Goal: Task Accomplishment & Management: Use online tool/utility

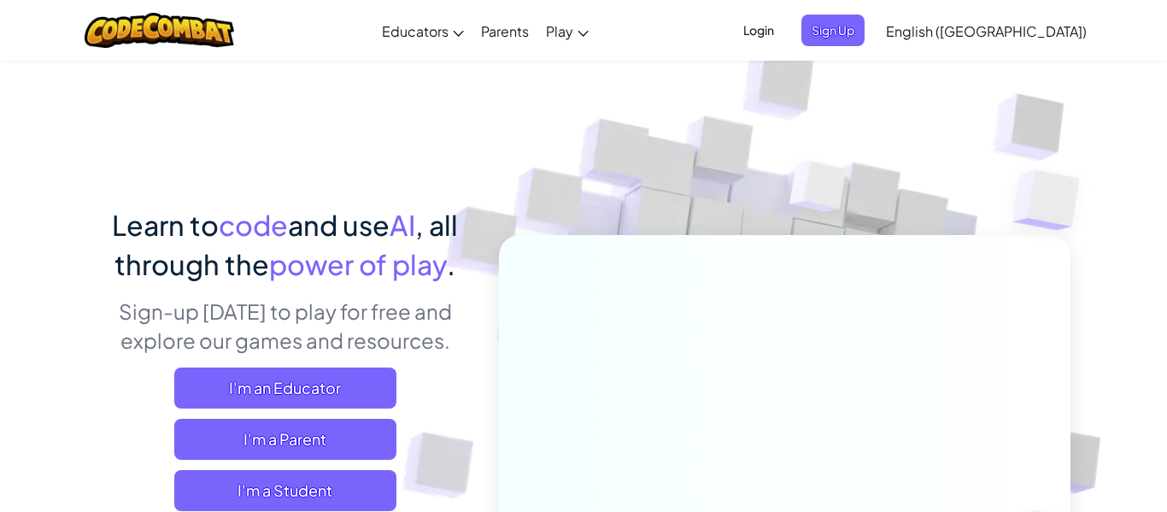
scroll to position [146, 0]
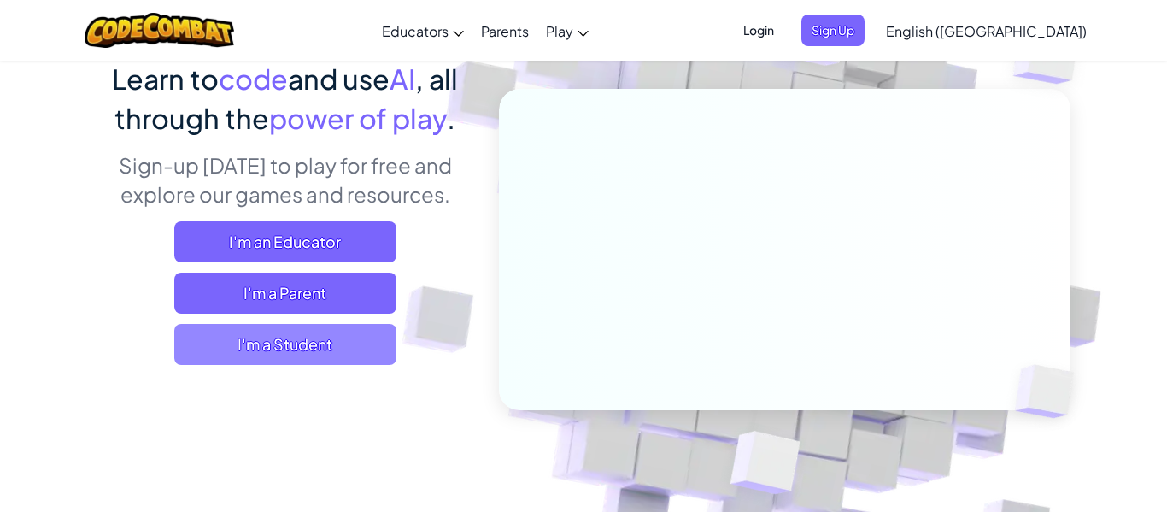
click at [348, 350] on span "I'm a Student" at bounding box center [285, 344] width 222 height 41
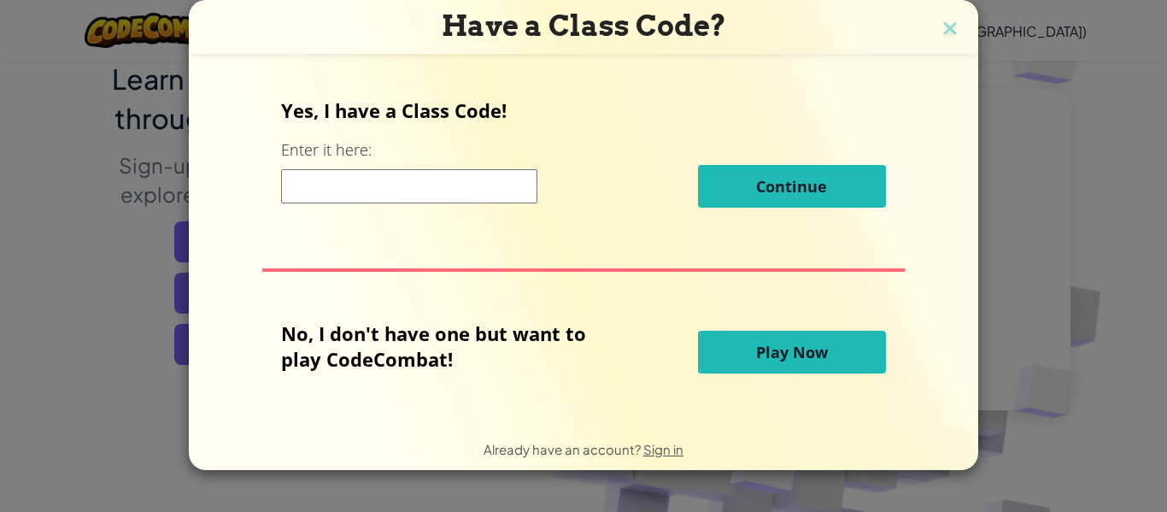
click at [731, 365] on button "Play Now" at bounding box center [792, 352] width 188 height 43
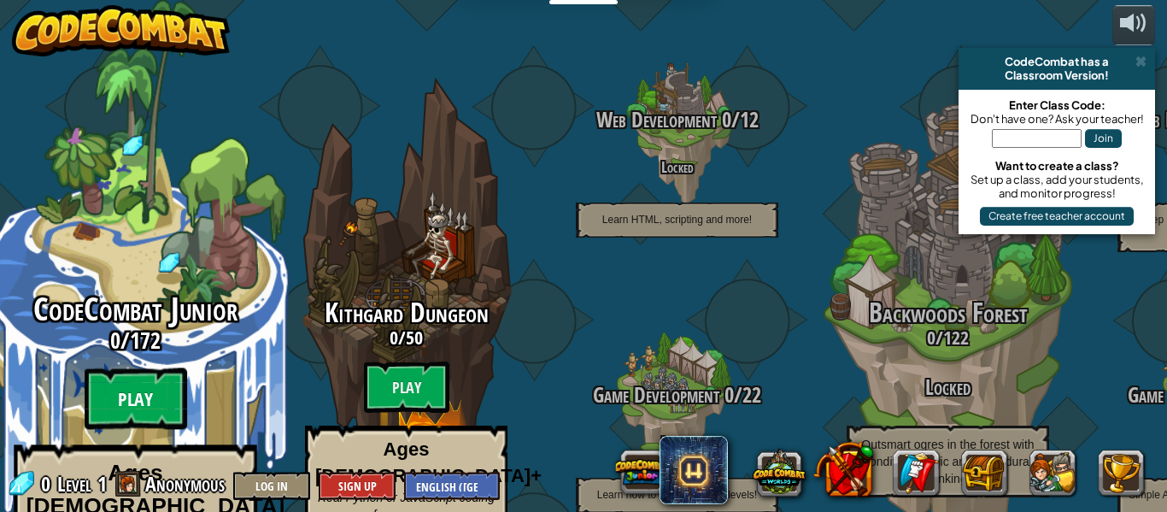
click at [129, 368] on btn "Play" at bounding box center [136, 399] width 103 height 62
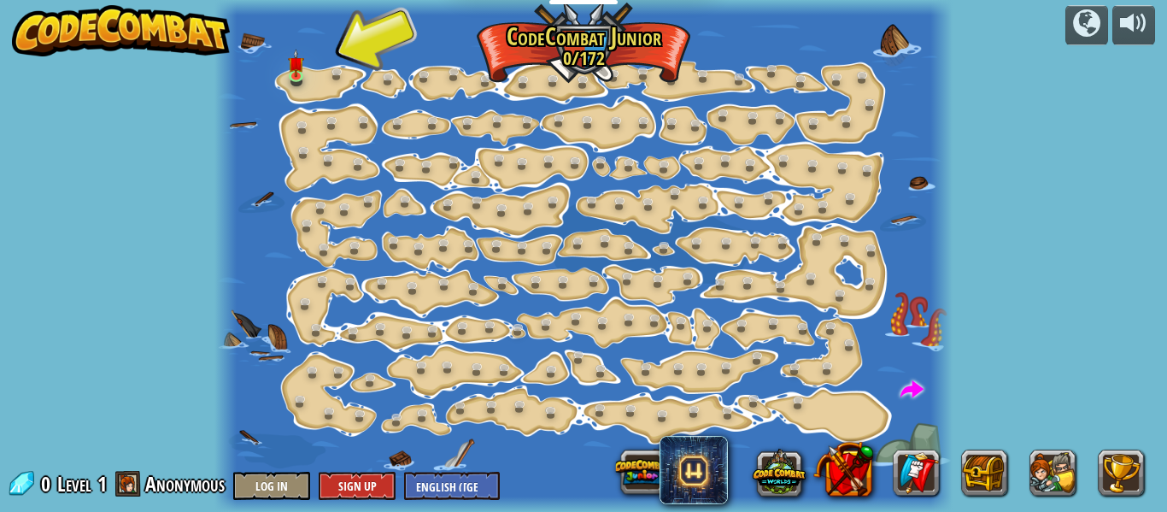
click at [337, 269] on div at bounding box center [582, 256] width 737 height 512
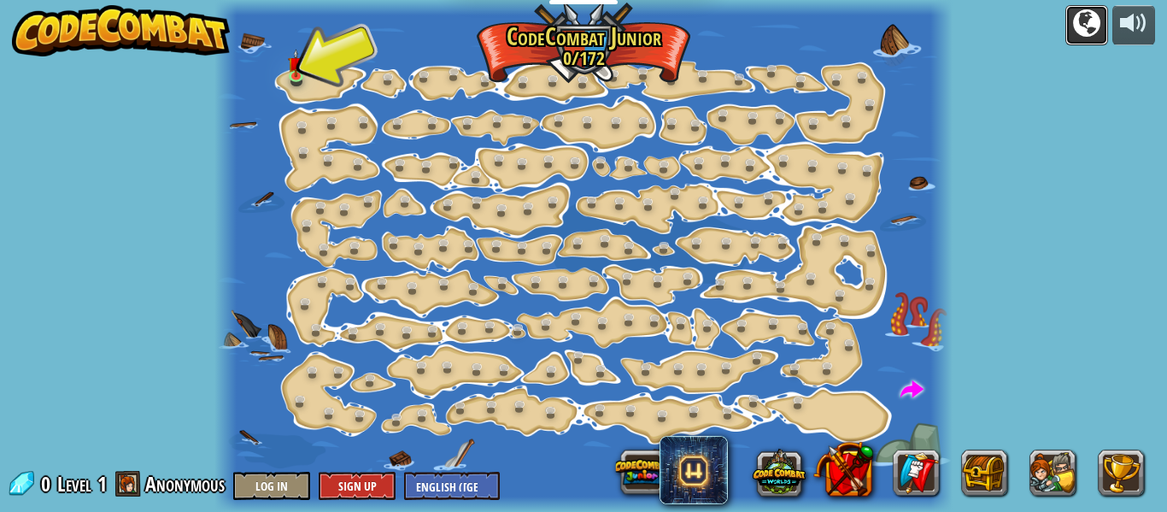
click at [1091, 32] on div at bounding box center [1086, 22] width 27 height 27
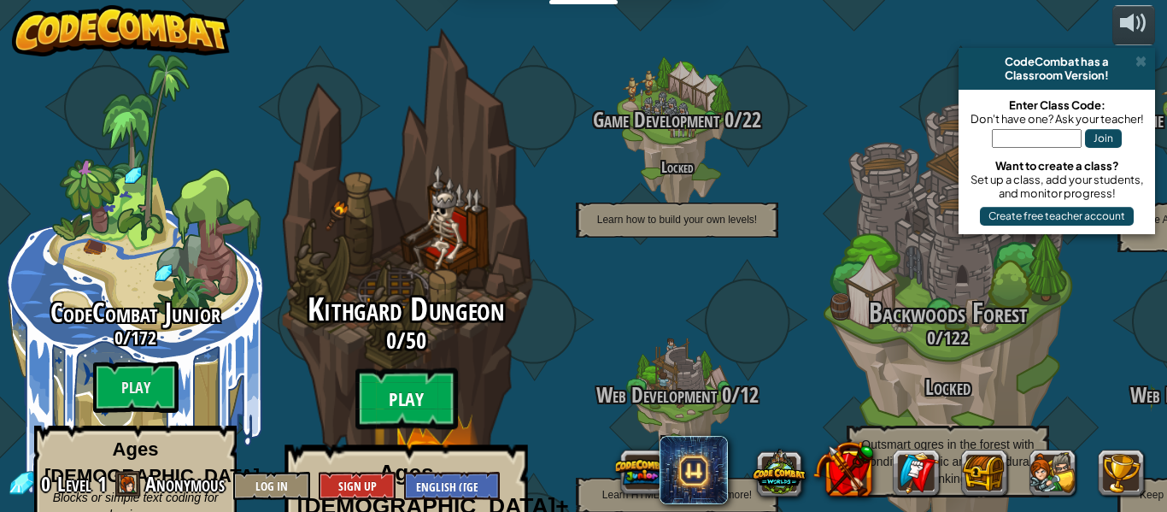
click at [402, 368] on btn "Play" at bounding box center [406, 399] width 103 height 62
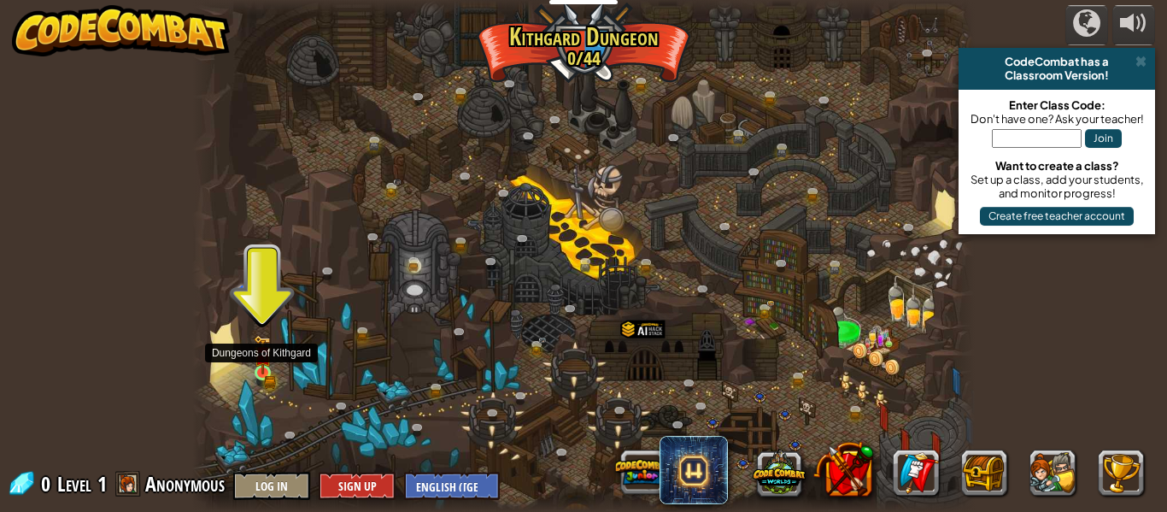
click at [270, 369] on img at bounding box center [263, 354] width 18 height 39
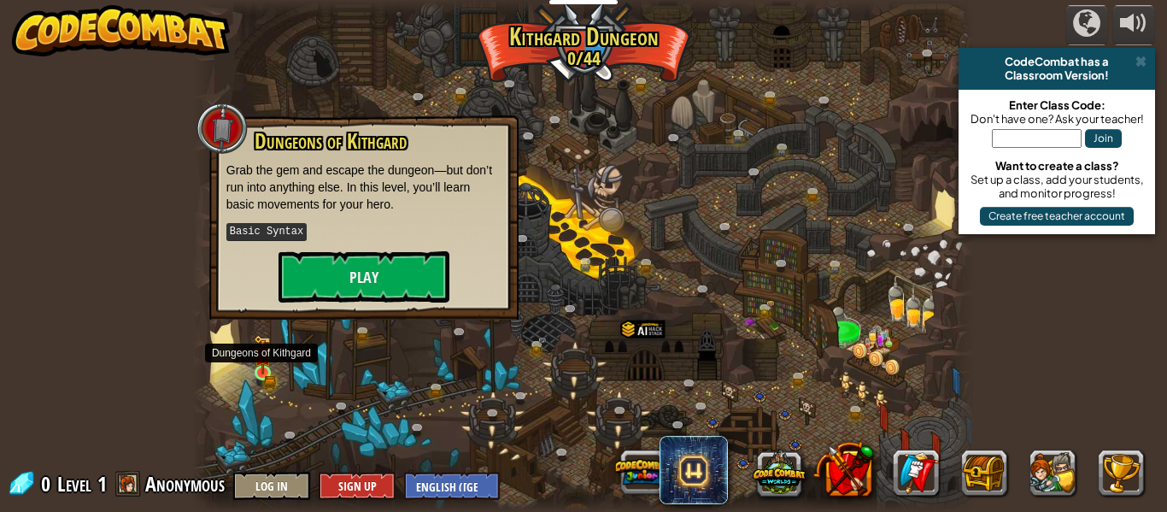
click at [270, 369] on img at bounding box center [263, 354] width 18 height 39
click at [342, 271] on button "Play" at bounding box center [364, 276] width 171 height 51
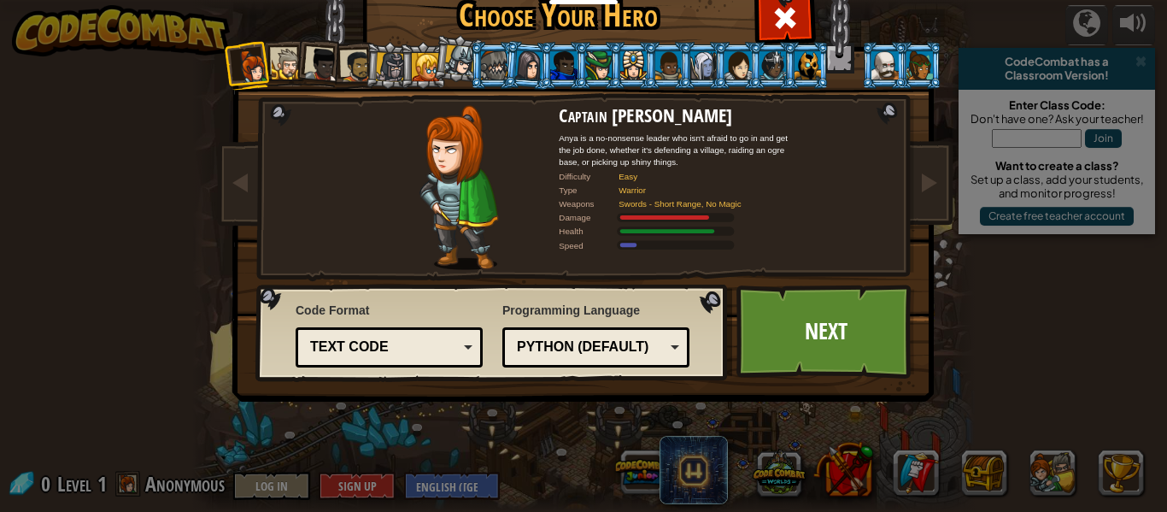
click at [385, 65] on div at bounding box center [390, 66] width 29 height 29
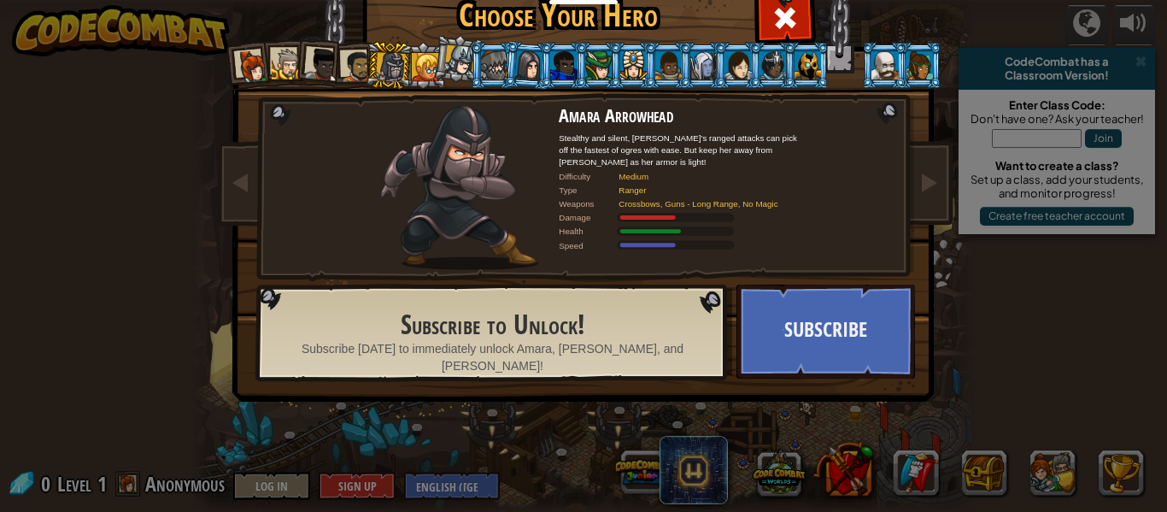
click at [290, 62] on div at bounding box center [288, 65] width 32 height 32
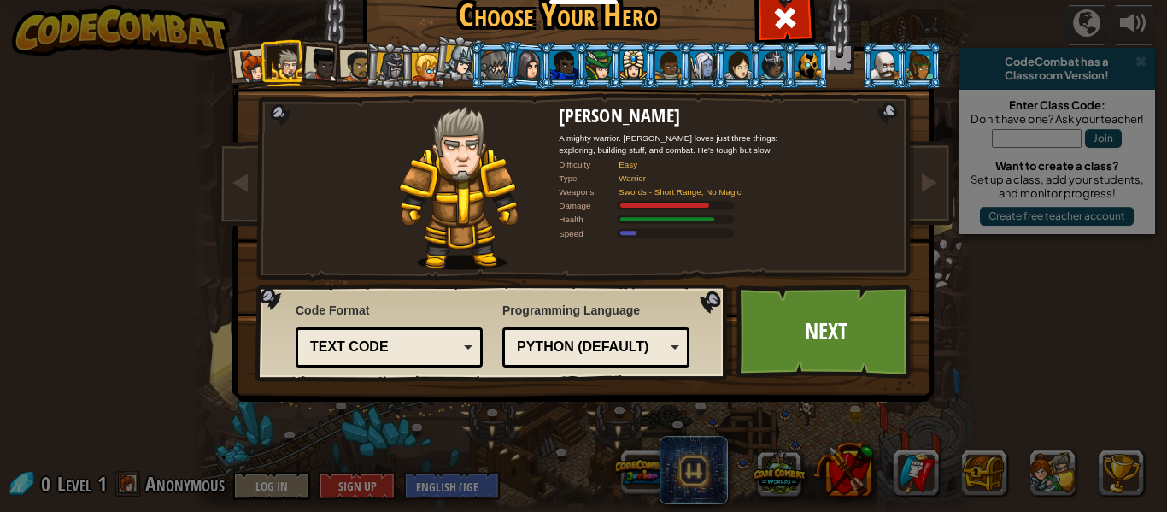
click at [352, 56] on div at bounding box center [357, 66] width 32 height 32
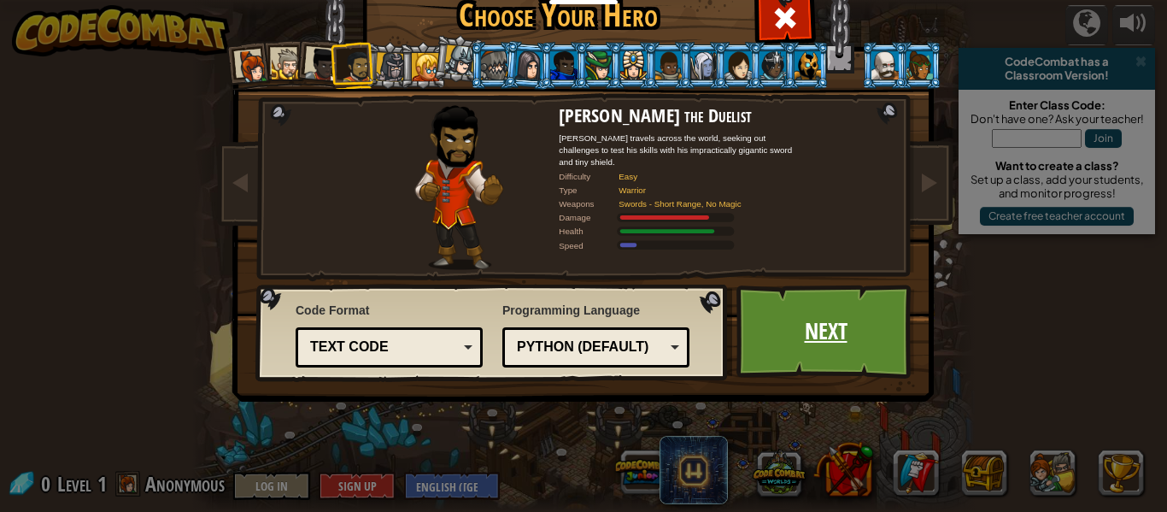
click at [878, 343] on link "Next" at bounding box center [826, 332] width 179 height 94
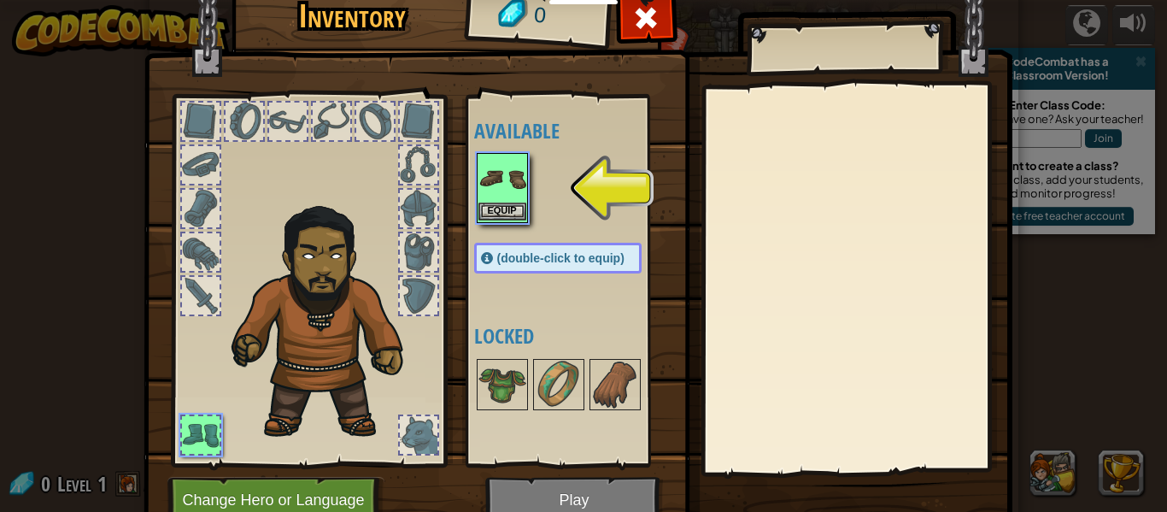
click at [502, 193] on img at bounding box center [503, 179] width 48 height 48
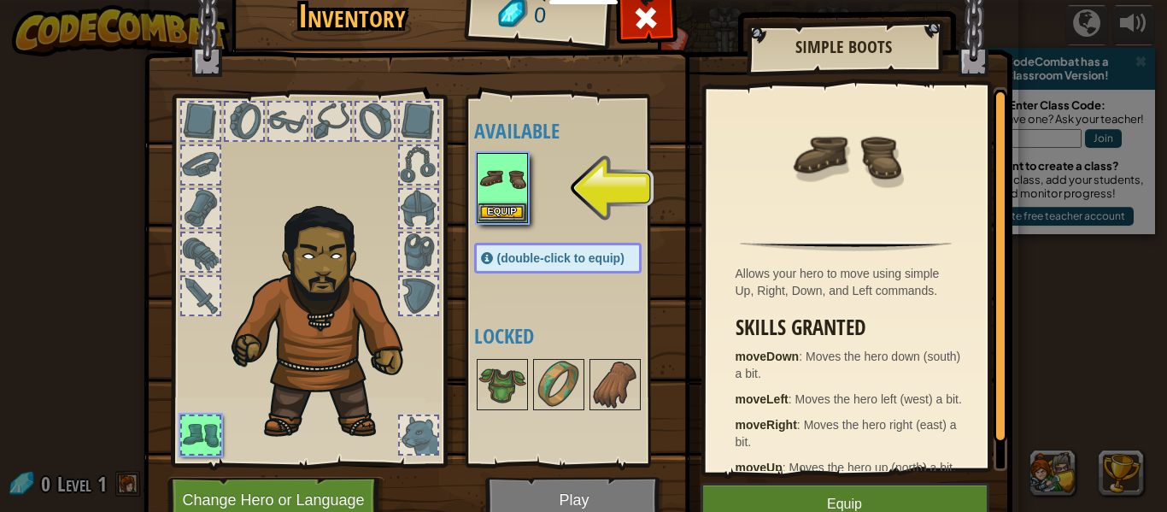
click at [808, 481] on img at bounding box center [578, 231] width 869 height 620
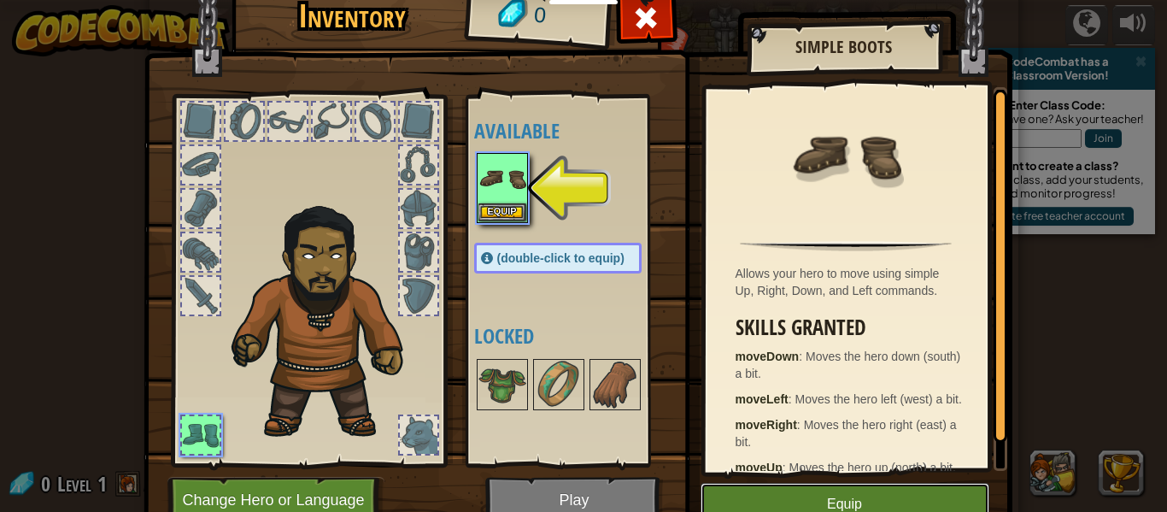
click at [817, 504] on button "Equip" at bounding box center [845, 504] width 289 height 43
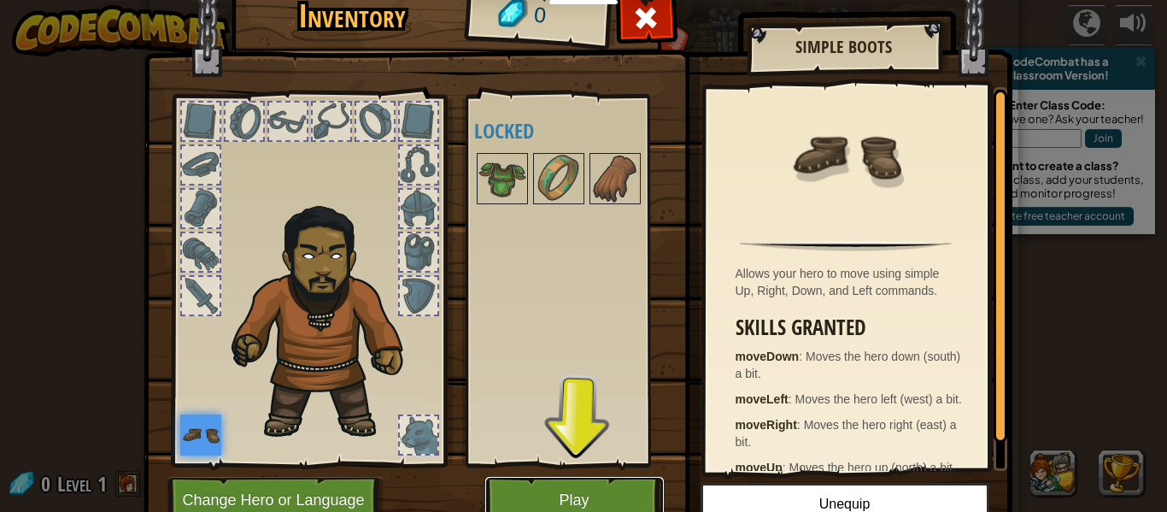
click at [611, 491] on button "Play" at bounding box center [574, 500] width 179 height 47
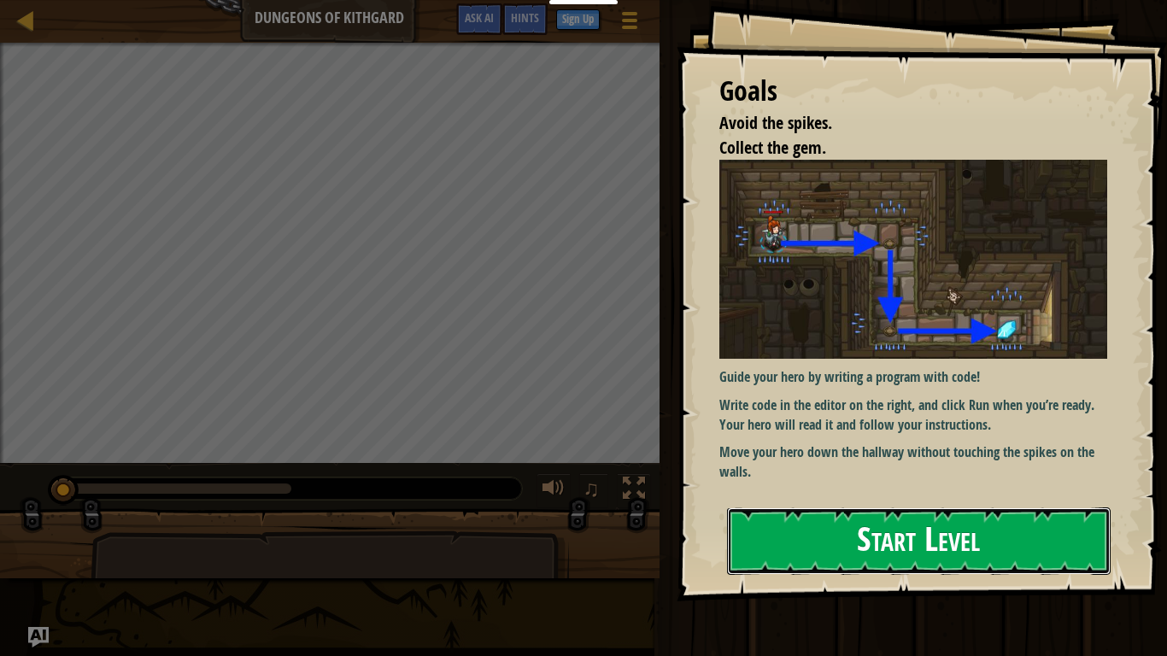
click at [884, 511] on button "Start Level" at bounding box center [919, 542] width 384 height 68
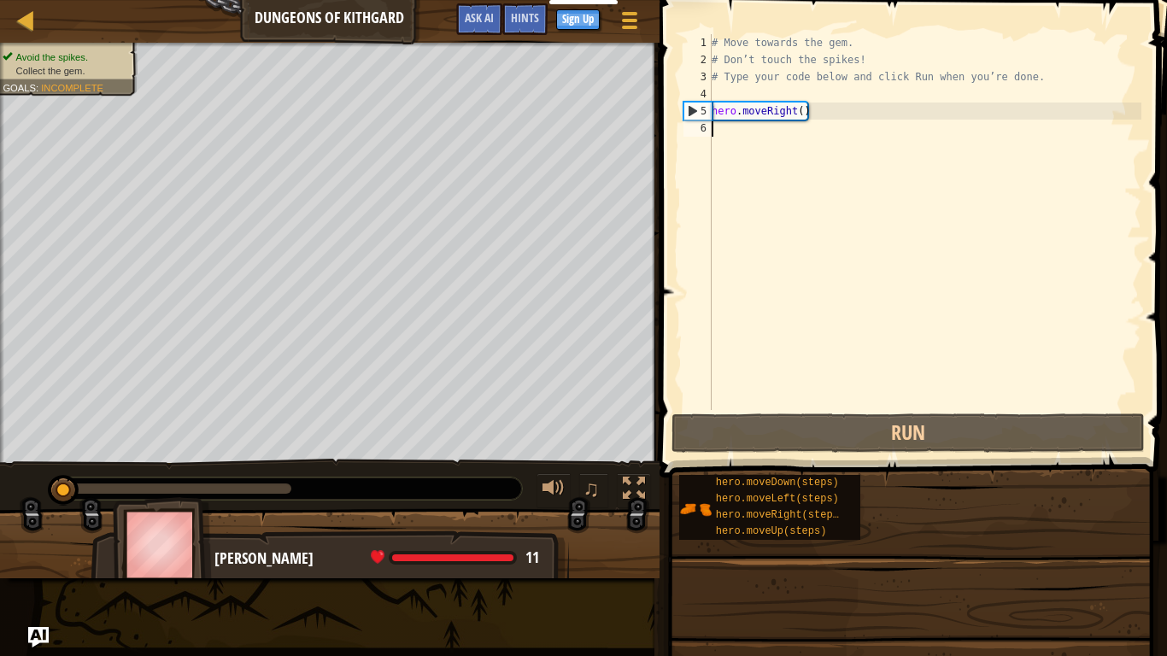
click at [879, 511] on div "hero.moveDown(steps) hero.moveLeft(steps) hero.moveRight(steps) hero.moveUp(ste…" at bounding box center [916, 507] width 477 height 67
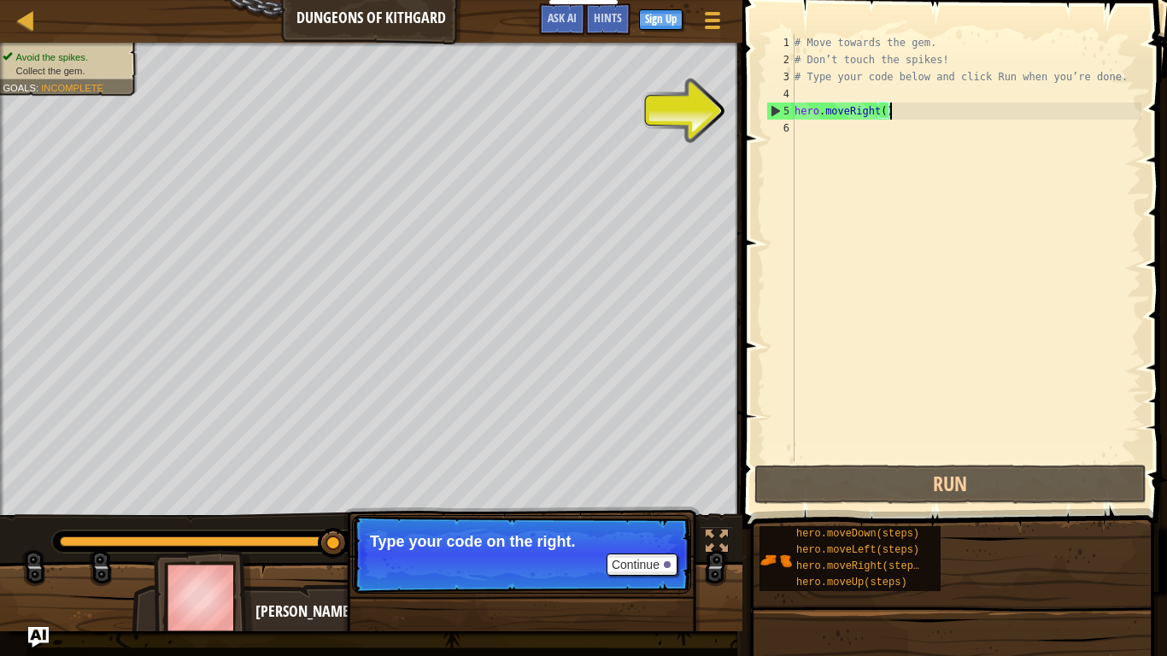
click at [825, 113] on div "# Move towards the gem. # Don’t touch the spikes! # Type your code below and cl…" at bounding box center [966, 264] width 350 height 461
click at [775, 111] on div "5" at bounding box center [780, 111] width 27 height 17
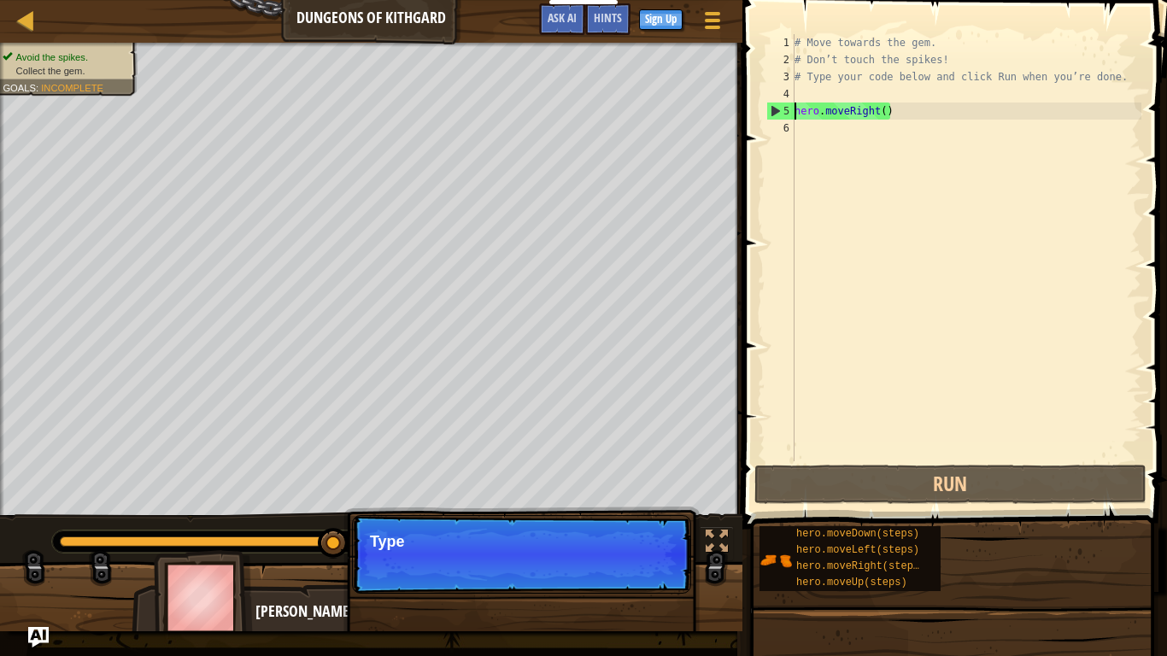
click at [775, 111] on div "5" at bounding box center [780, 111] width 27 height 17
type textarea "hero.moveRight()"
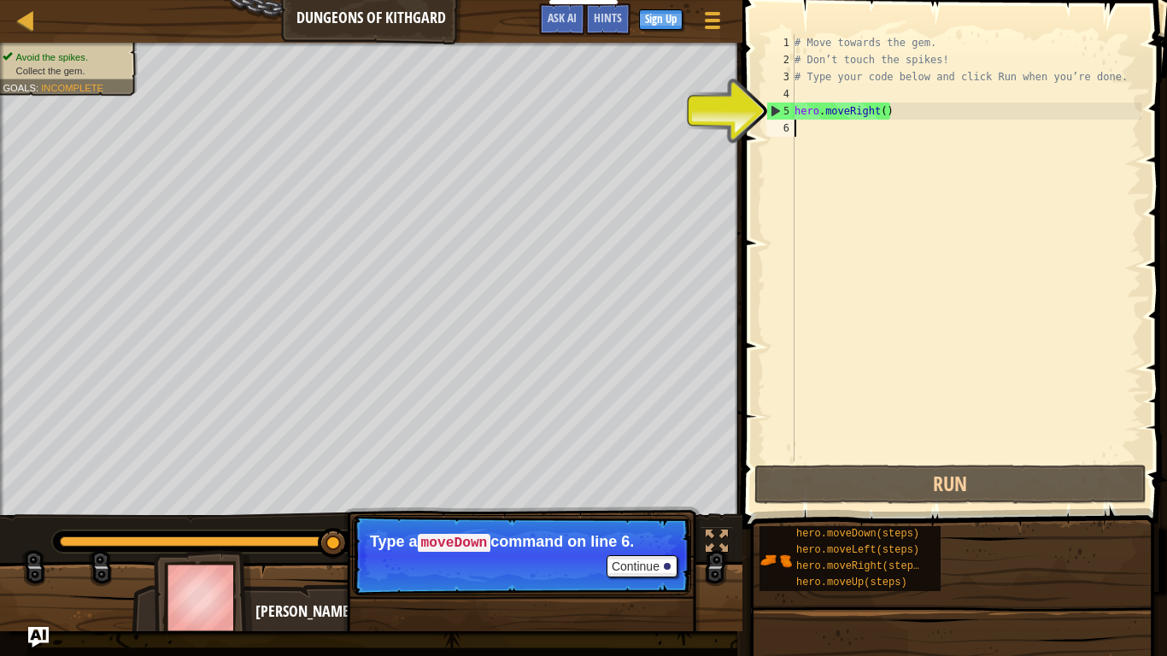
click at [777, 109] on div "5" at bounding box center [780, 111] width 27 height 17
click at [775, 107] on div "5" at bounding box center [780, 111] width 27 height 17
type textarea "hero.moveRight()"
click at [743, 105] on span at bounding box center [956, 239] width 438 height 579
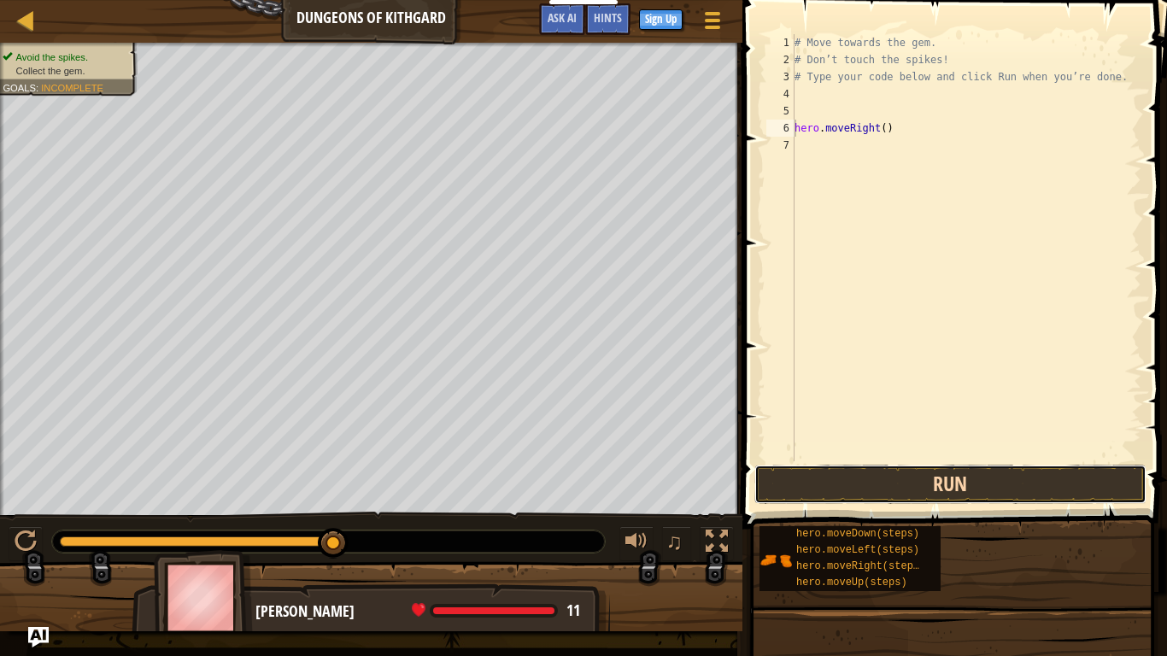
click at [926, 494] on button "Run" at bounding box center [951, 484] width 392 height 39
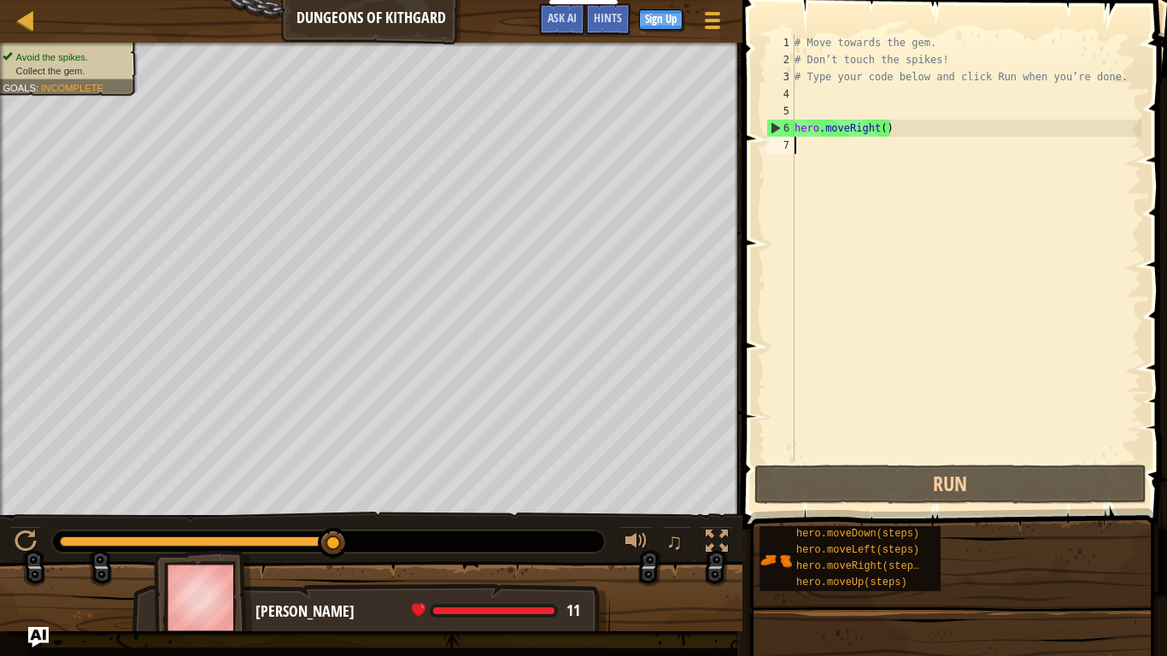
click at [796, 139] on div "# Move towards the gem. # Don’t touch the spikes! # Type your code below and cl…" at bounding box center [966, 264] width 350 height 461
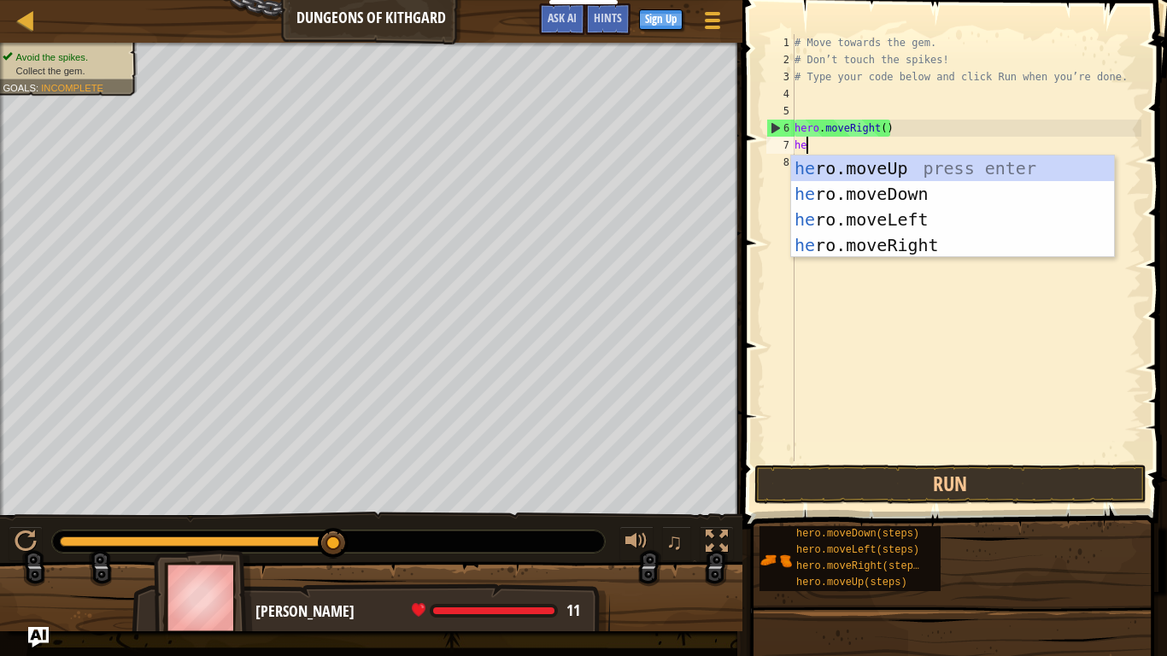
type textarea "her"
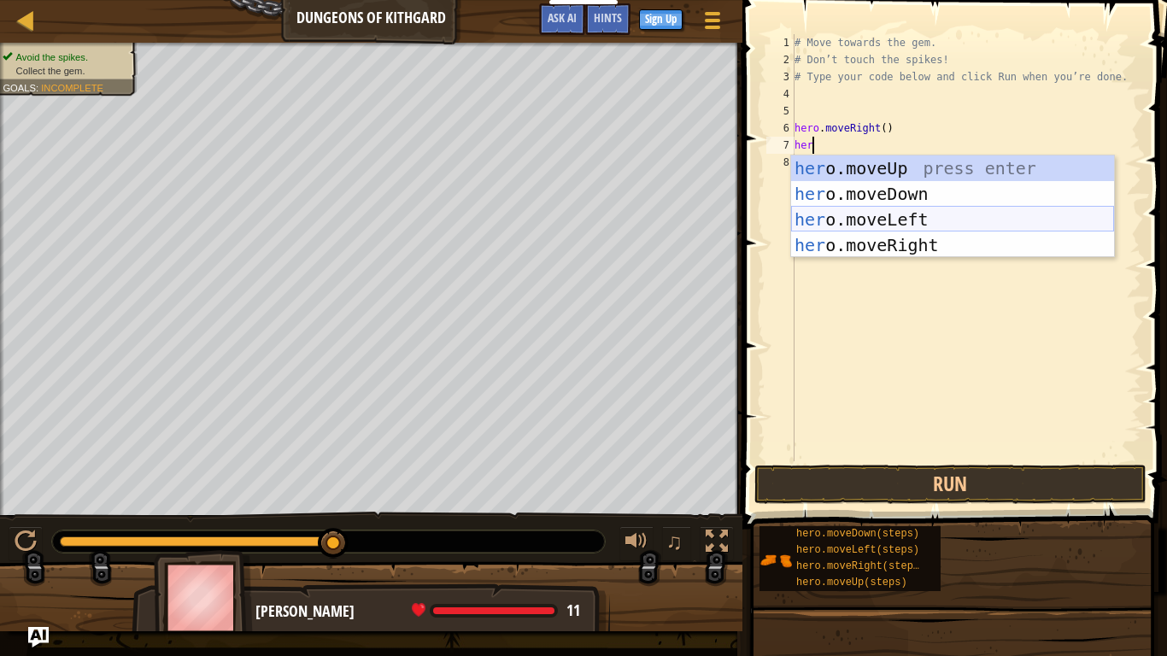
click at [872, 215] on div "her o.moveUp press enter her o.moveDown press enter her o.moveLeft press enter …" at bounding box center [952, 233] width 323 height 154
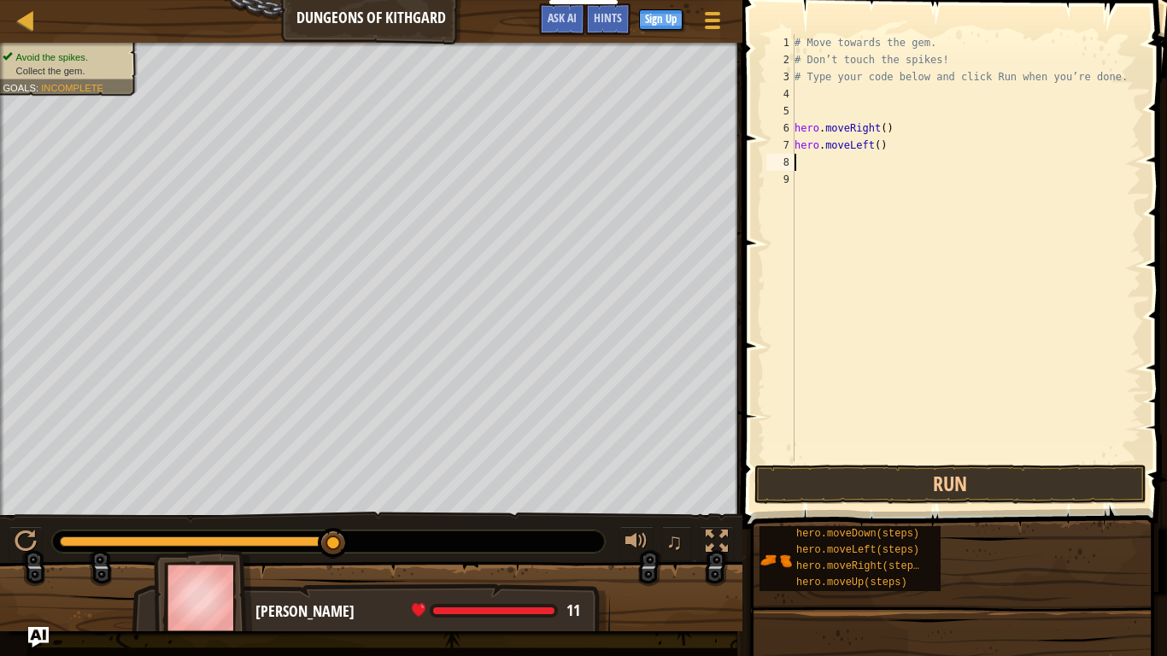
scroll to position [8, 0]
drag, startPoint x: 869, startPoint y: 147, endPoint x: 849, endPoint y: 150, distance: 20.8
click at [849, 150] on div "# Move towards the gem. # Don’t touch the spikes! # Type your code below and cl…" at bounding box center [966, 264] width 350 height 461
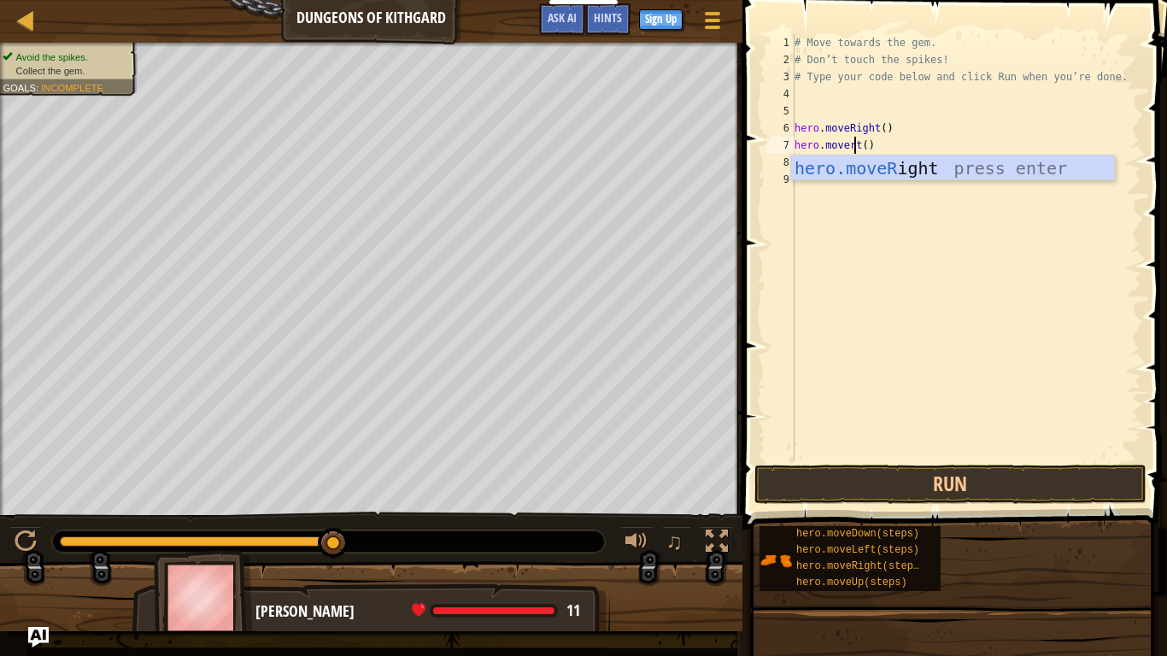
scroll to position [8, 9]
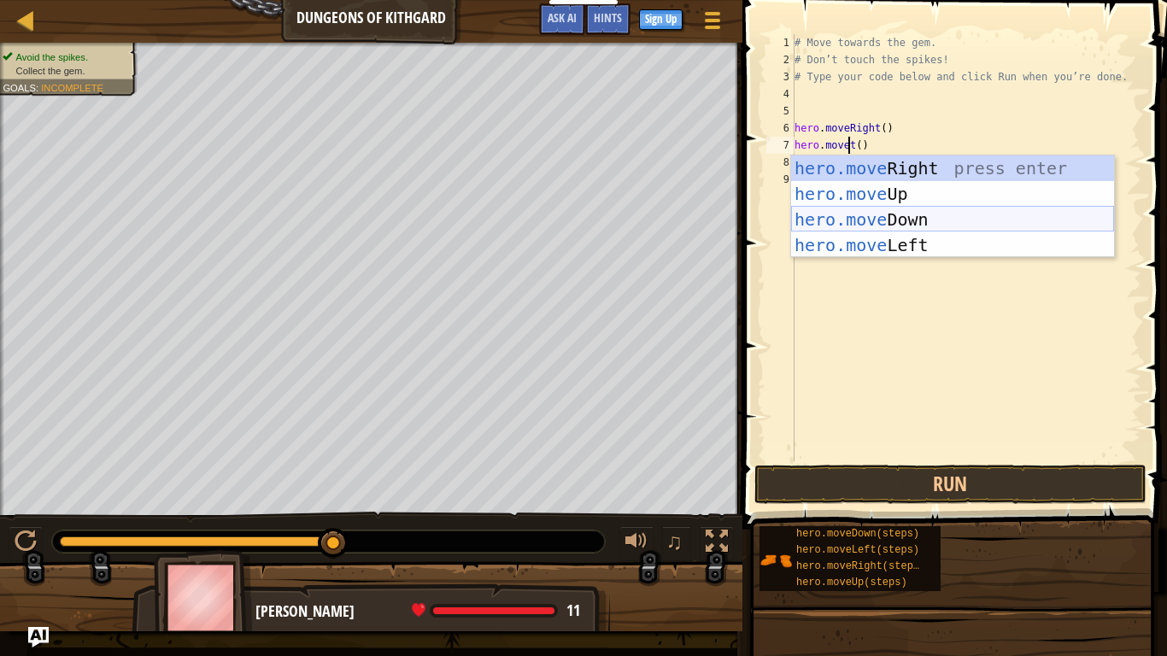
click at [893, 222] on div "hero.move Right press enter hero.move Up press enter hero.move Down press enter…" at bounding box center [952, 233] width 323 height 154
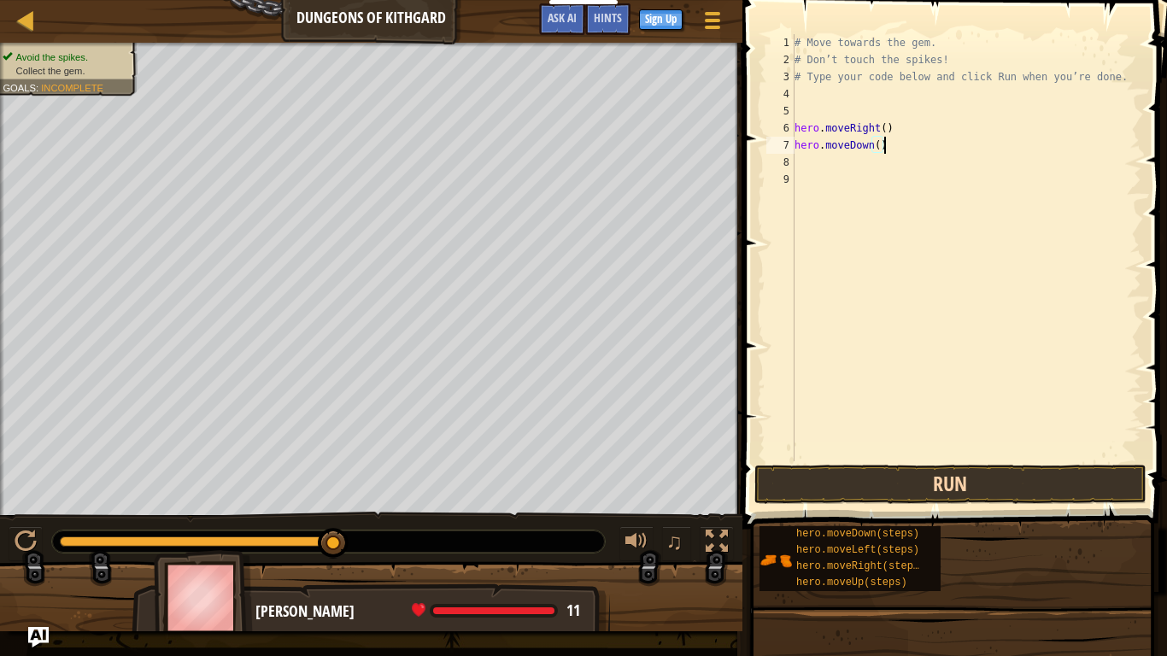
type textarea "hero.moveDown()"
click at [878, 479] on button "Run" at bounding box center [951, 484] width 392 height 39
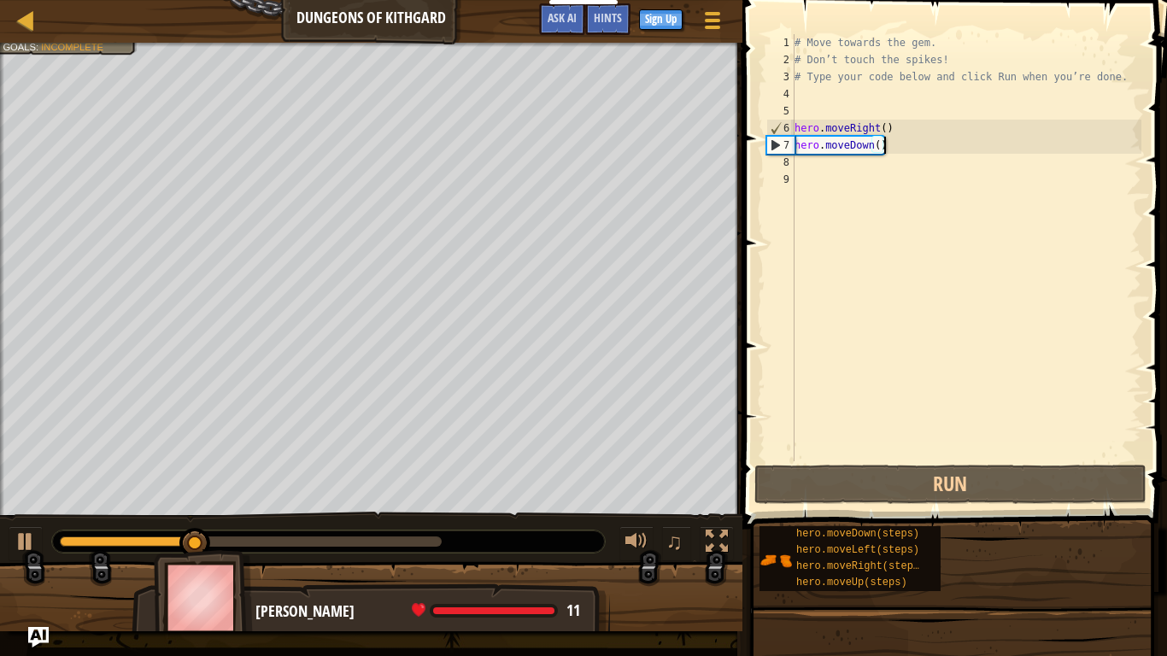
click at [802, 167] on div "# Move towards the gem. # Don’t touch the spikes! # Type your code below and cl…" at bounding box center [966, 264] width 350 height 461
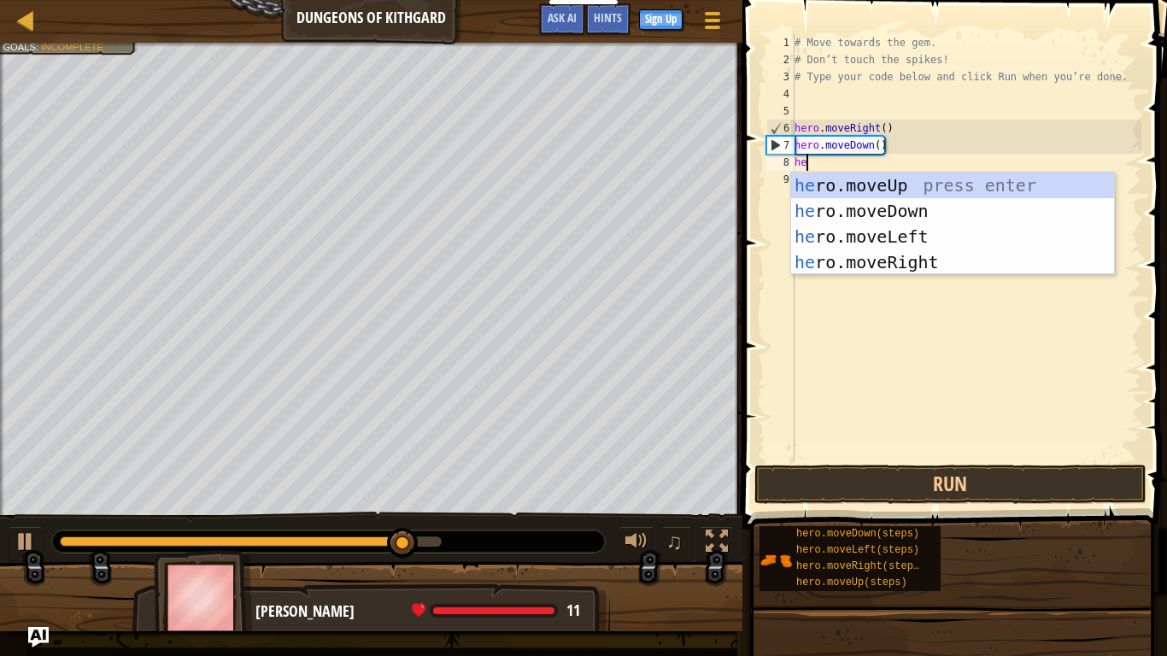
type textarea "her"
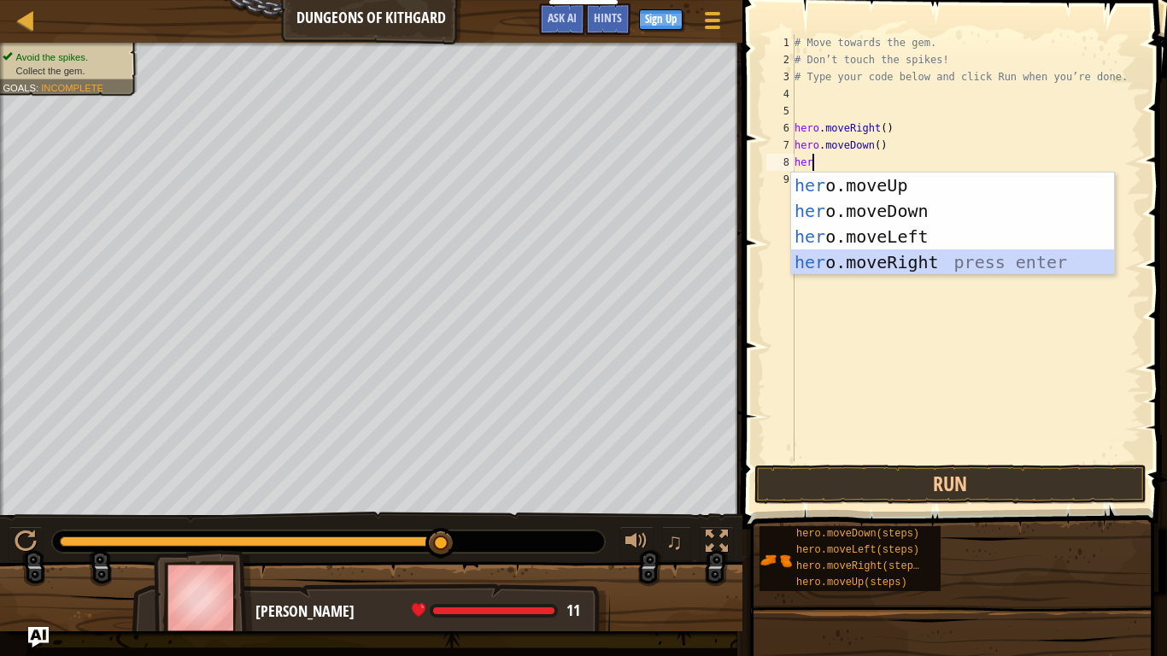
click at [897, 260] on div "her o.moveUp press enter her o.moveDown press enter her o.moveLeft press enter …" at bounding box center [952, 250] width 323 height 154
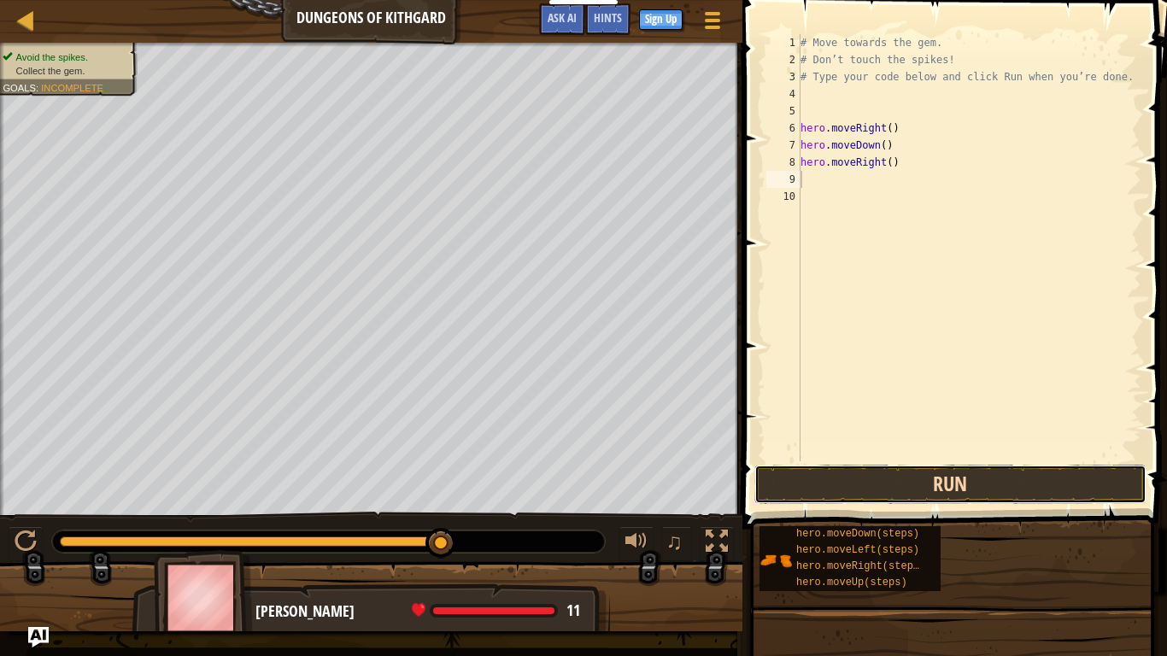
click at [952, 473] on button "Run" at bounding box center [951, 484] width 392 height 39
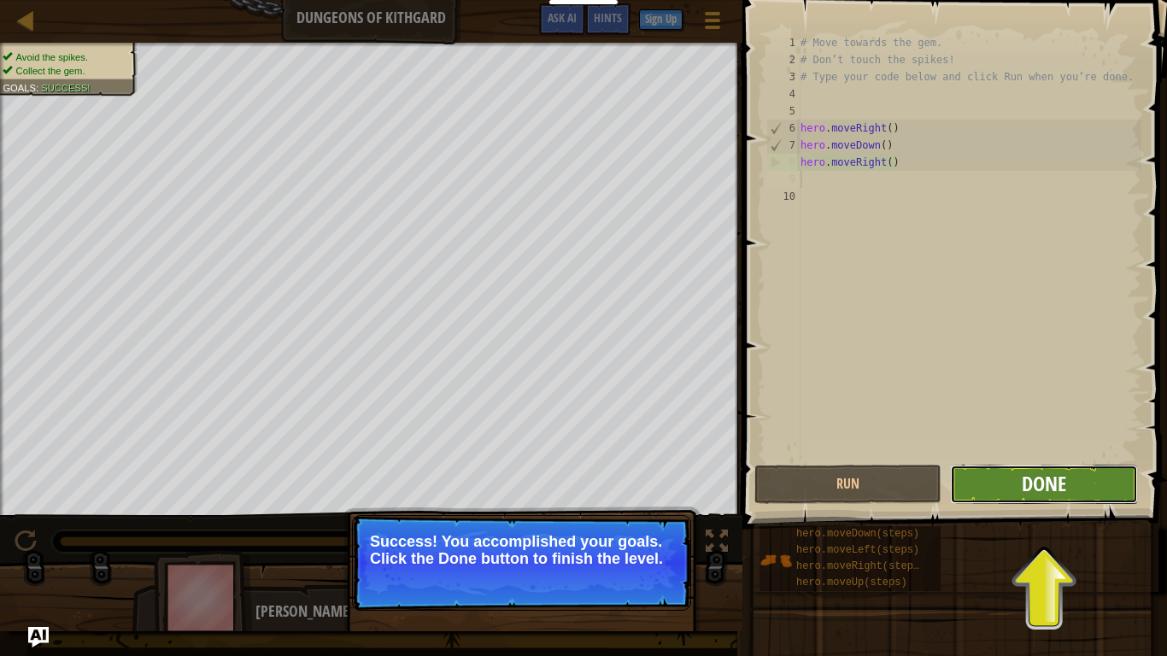
click at [1038, 484] on span "Done" at bounding box center [1044, 483] width 44 height 27
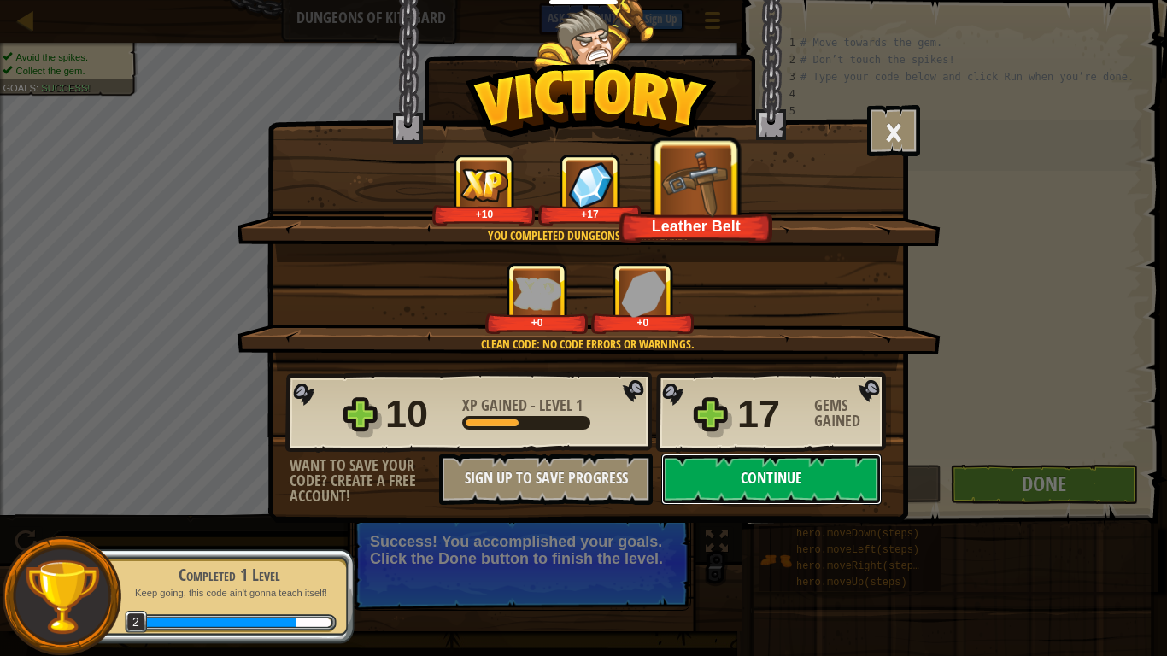
click at [769, 474] on button "Continue" at bounding box center [771, 479] width 220 height 51
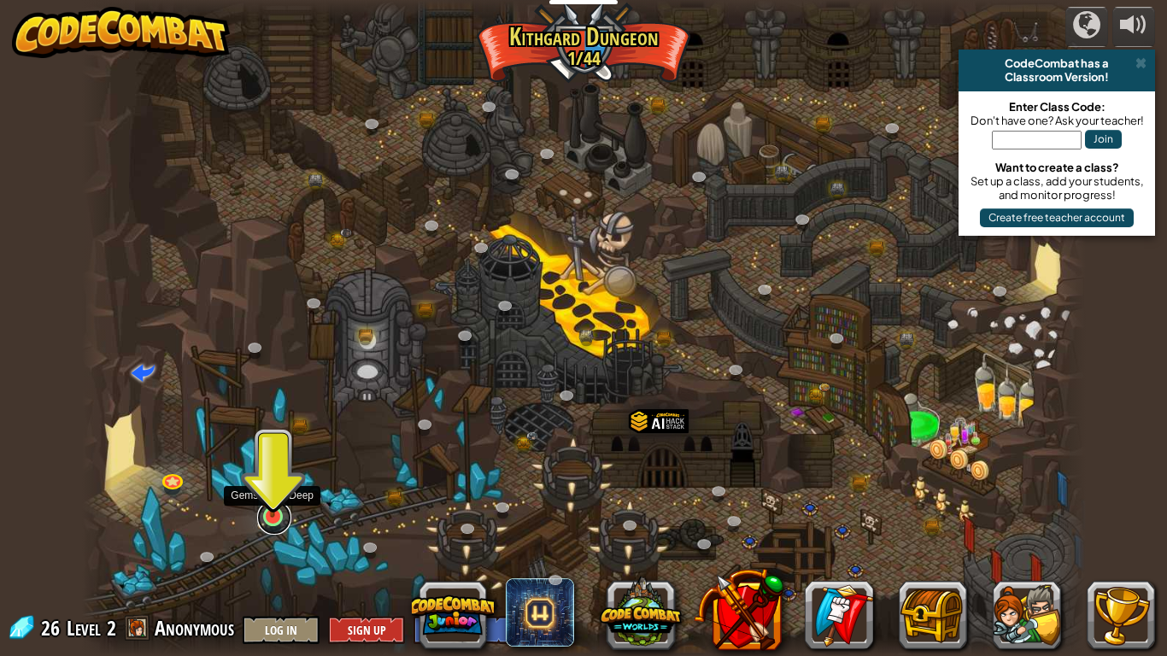
click at [279, 511] on link at bounding box center [274, 518] width 34 height 34
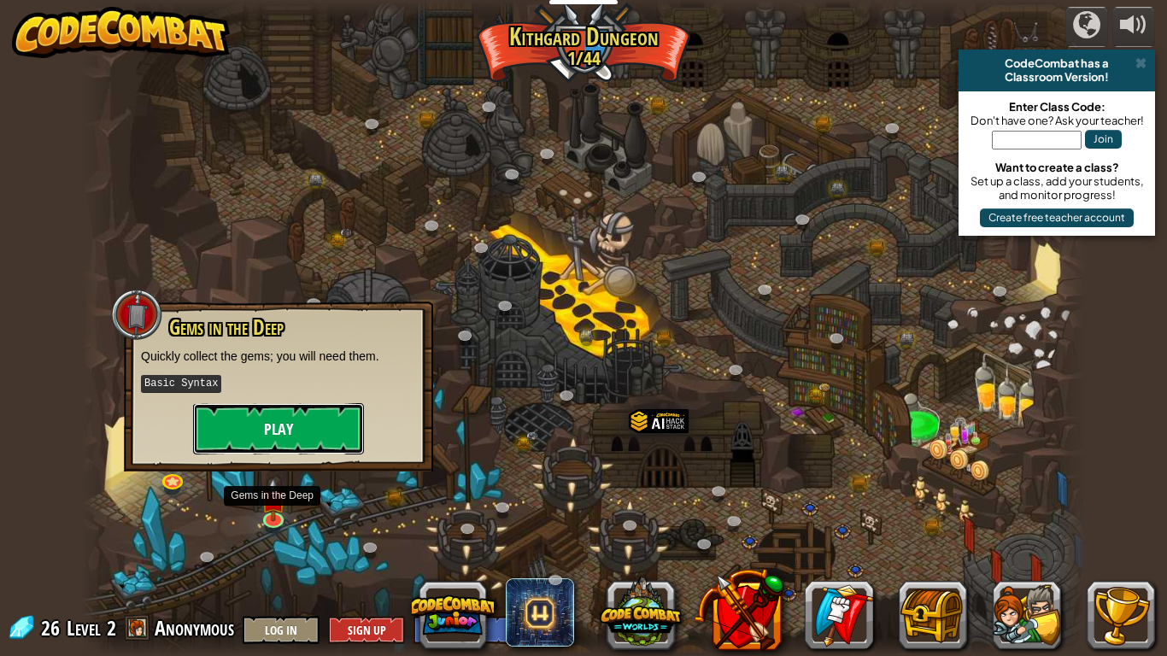
click at [301, 423] on button "Play" at bounding box center [278, 428] width 171 height 51
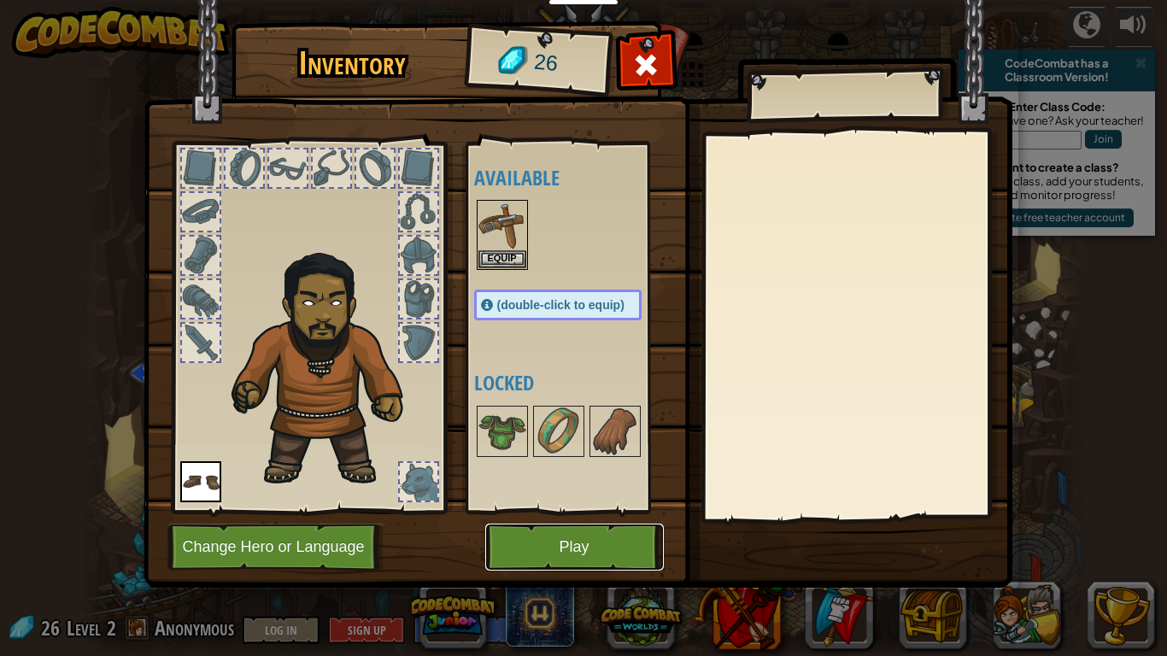
click at [583, 511] on button "Play" at bounding box center [574, 547] width 179 height 47
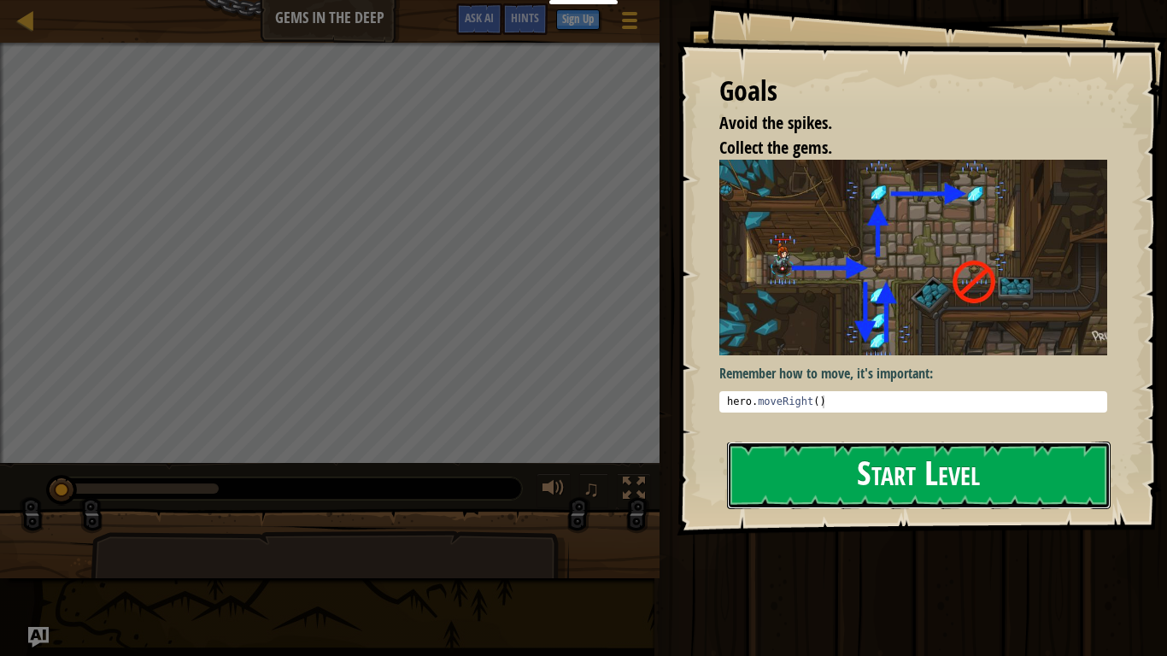
click at [779, 465] on button "Start Level" at bounding box center [919, 476] width 384 height 68
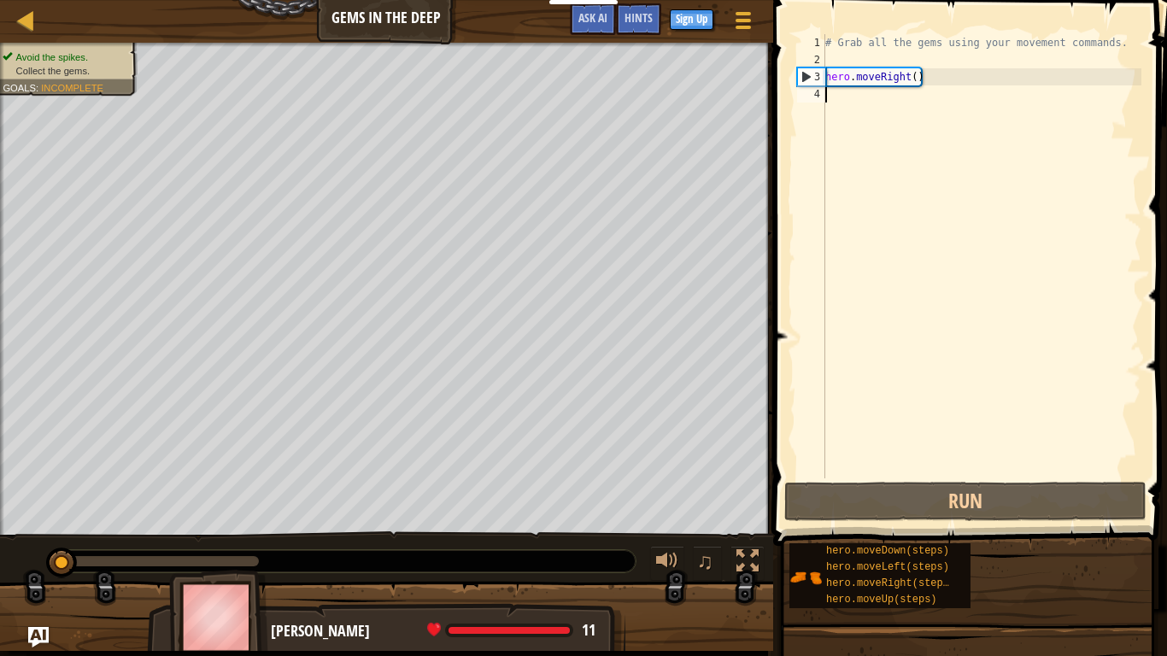
scroll to position [8, 0]
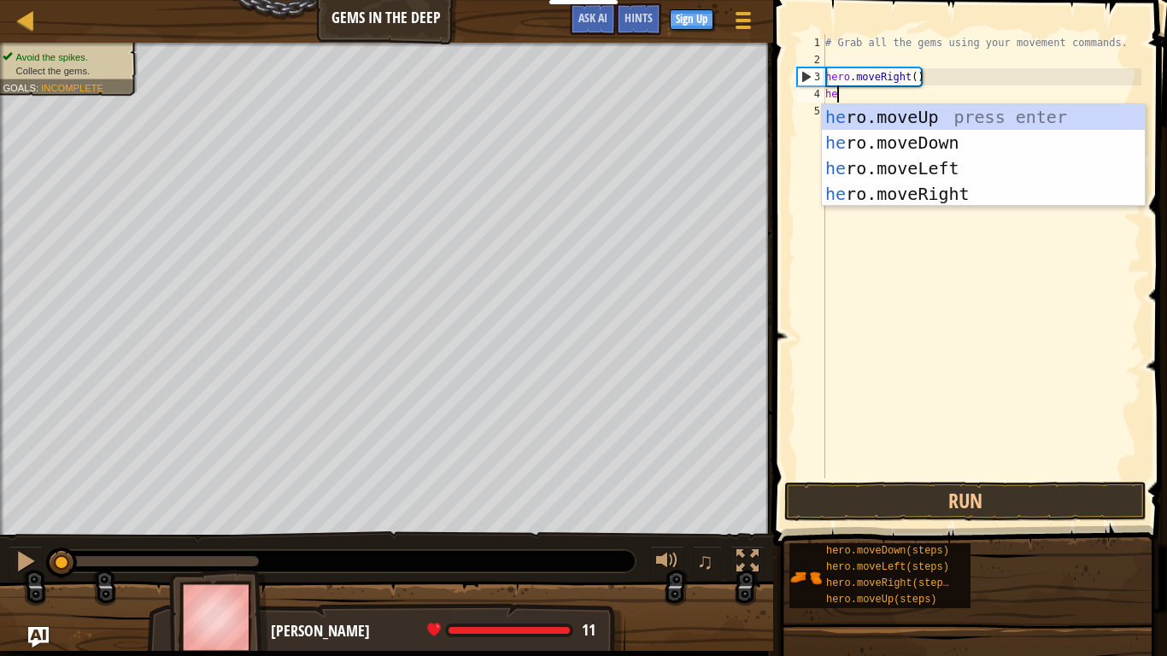
type textarea "her"
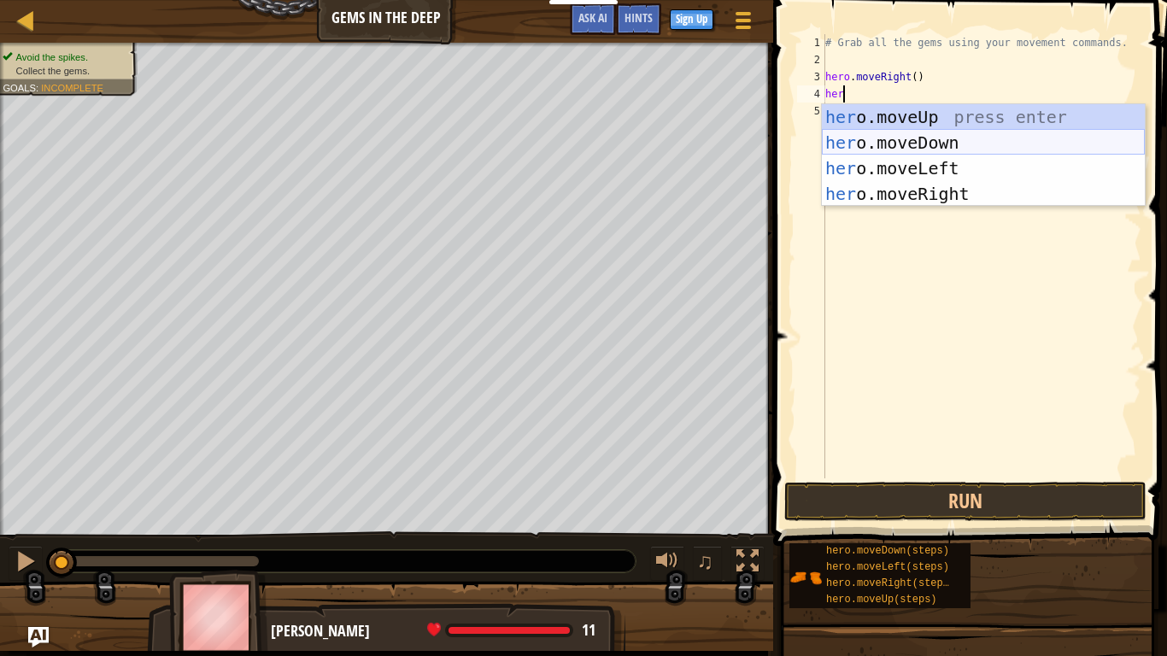
click at [968, 143] on div "her o.moveUp press enter her o.moveDown press enter her o.moveLeft press enter …" at bounding box center [983, 181] width 323 height 154
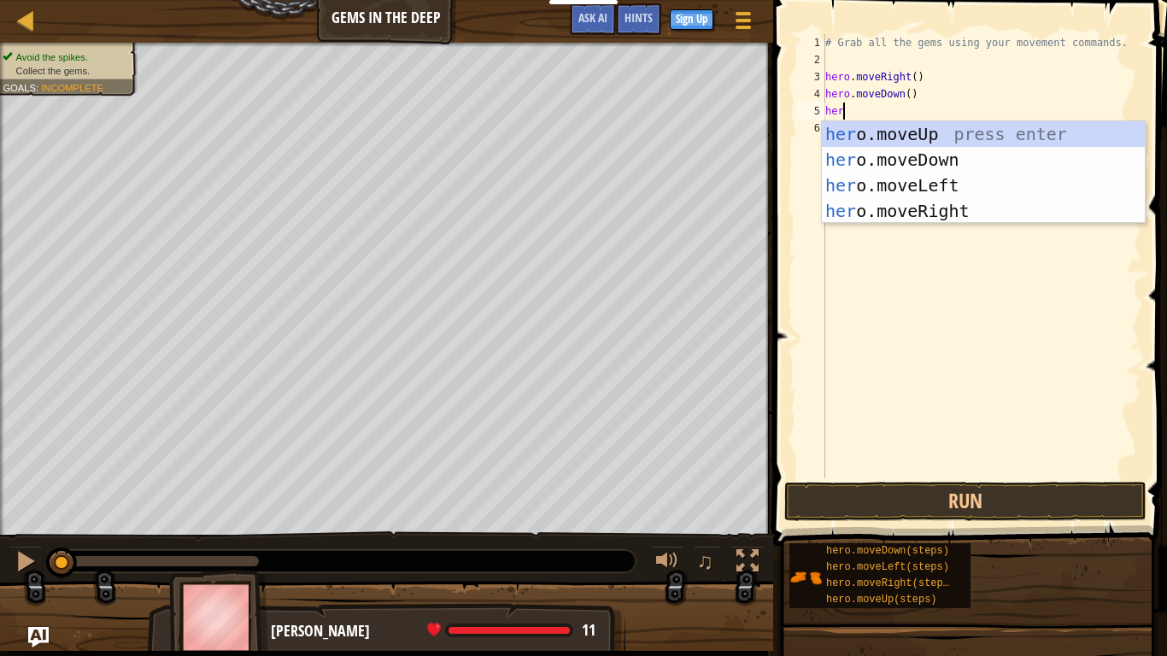
type textarea "hero"
click at [978, 132] on div "hero .moveUp press enter hero .moveDown press enter hero .moveLeft press enter …" at bounding box center [983, 198] width 323 height 154
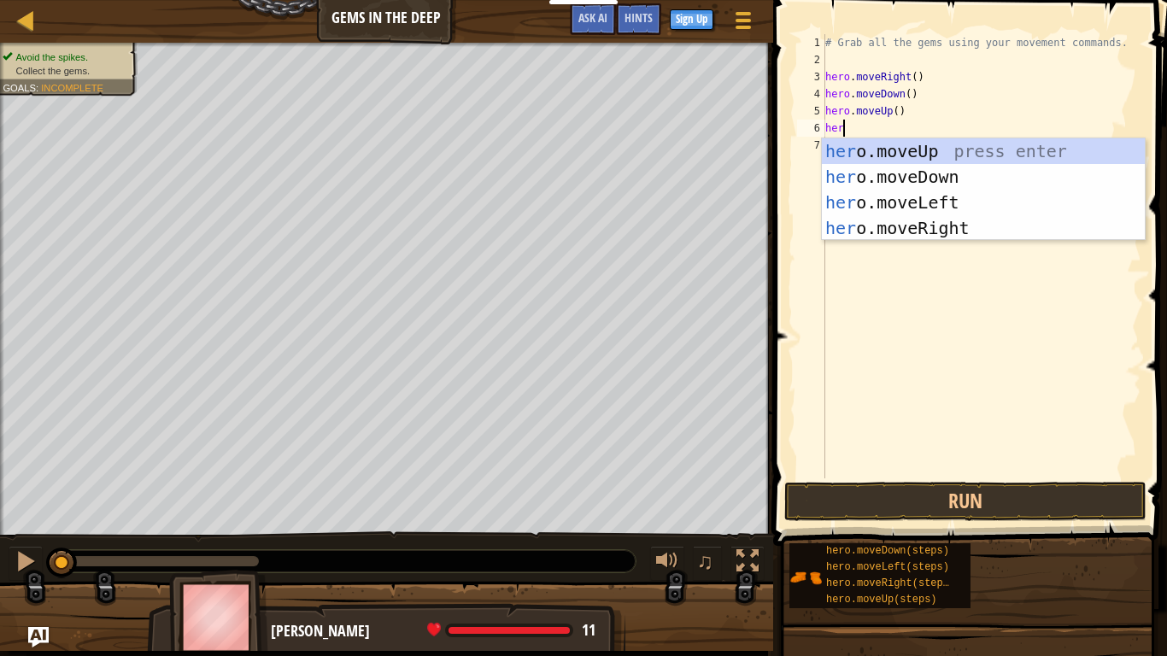
type textarea "hero"
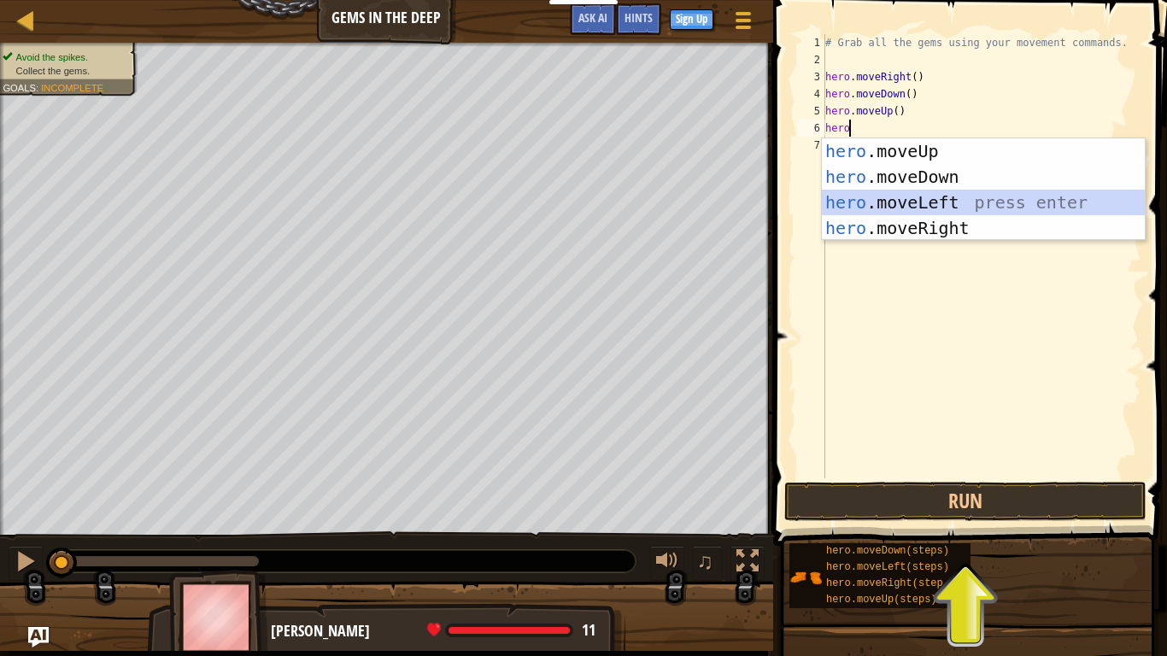
click at [966, 198] on div "hero .moveUp press enter hero .moveDown press enter hero .moveLeft press enter …" at bounding box center [983, 215] width 323 height 154
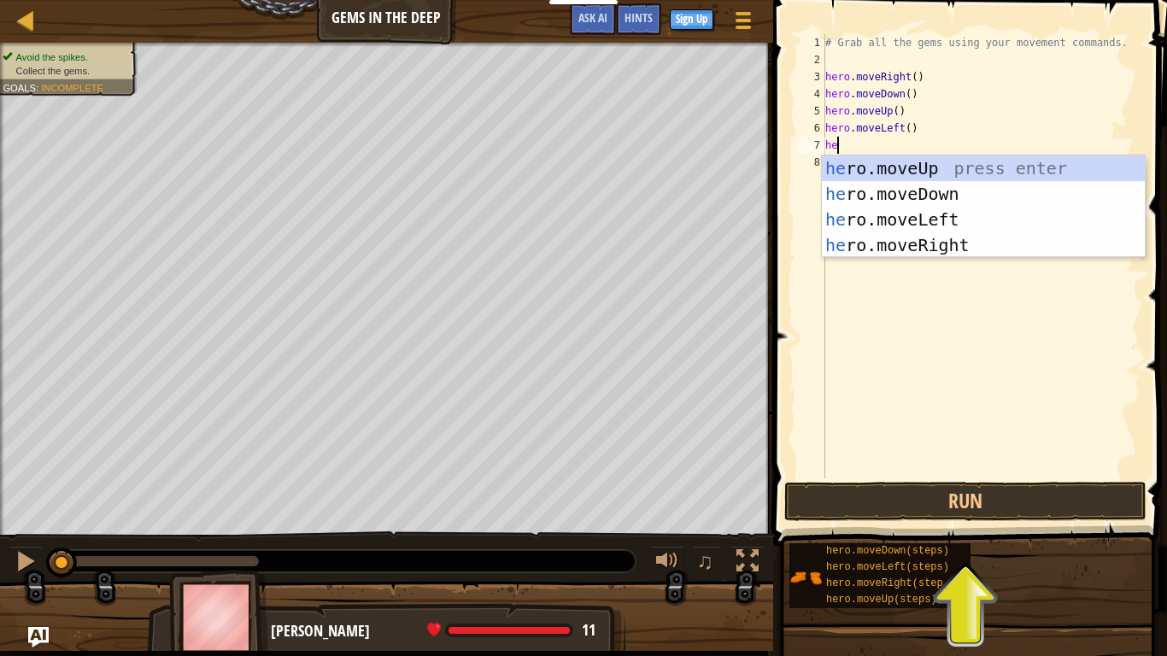
type textarea "her"
click at [896, 217] on div "her o.moveUp press enter her o.moveDown press enter her o.moveLeft press enter …" at bounding box center [983, 233] width 323 height 154
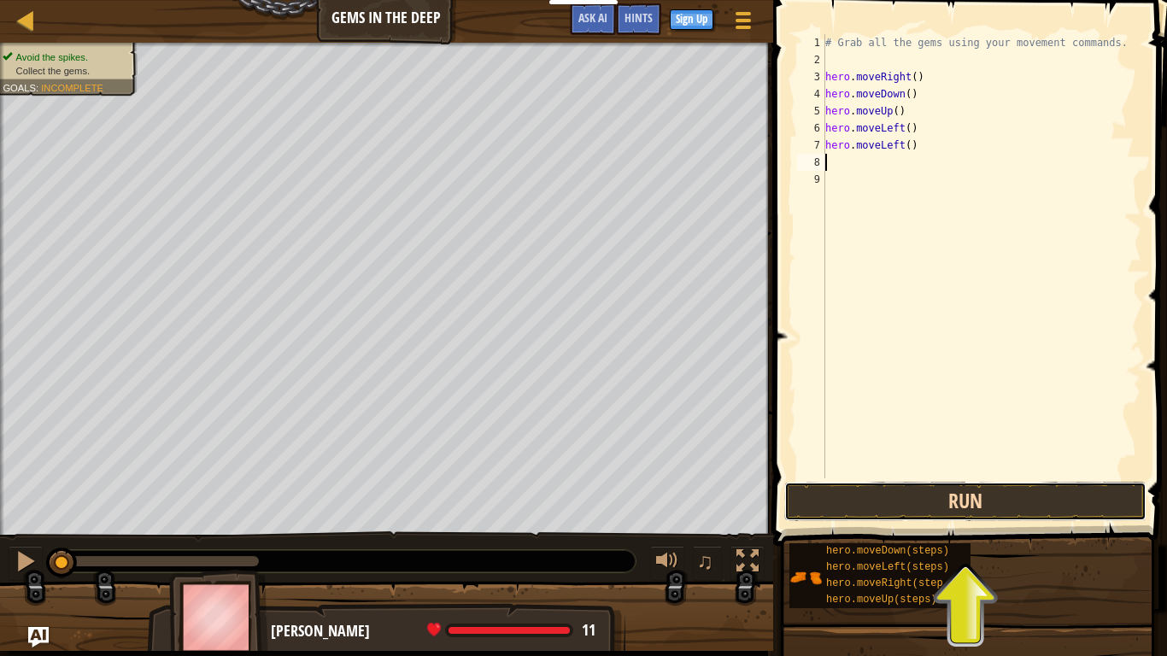
click at [972, 511] on button "Run" at bounding box center [965, 501] width 362 height 39
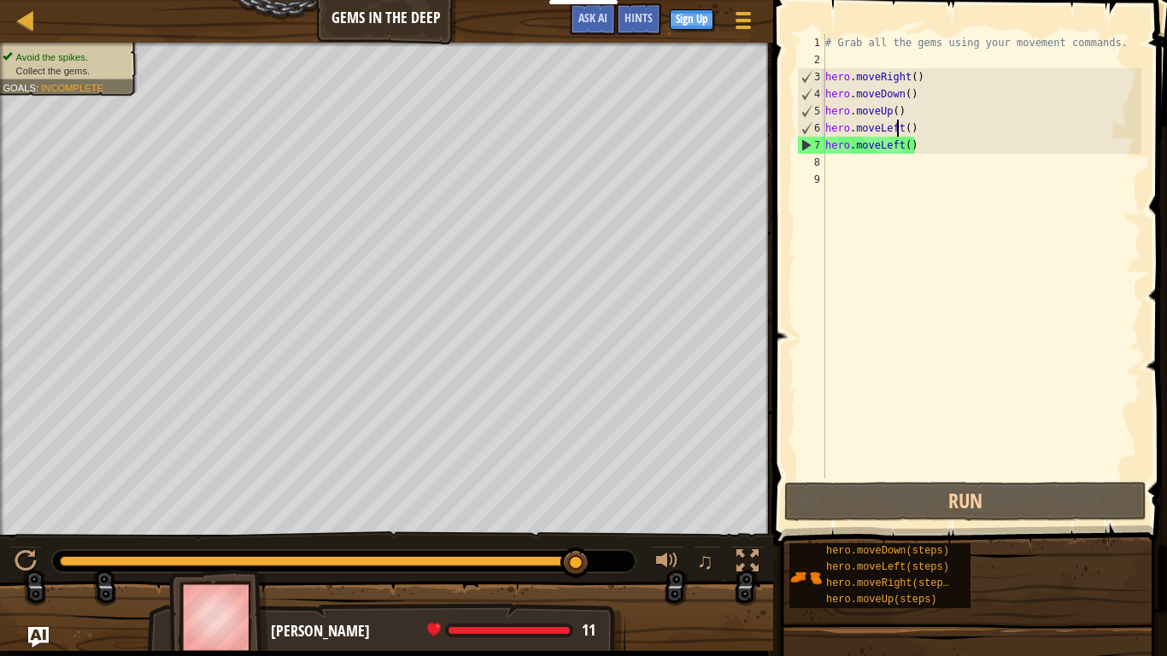
click at [899, 124] on div "# Grab all the gems using your movement commands. hero . moveRight ( ) hero . m…" at bounding box center [982, 273] width 320 height 479
click at [900, 127] on div "# Grab all the gems using your movement commands. hero . moveRight ( ) hero . m…" at bounding box center [982, 273] width 320 height 479
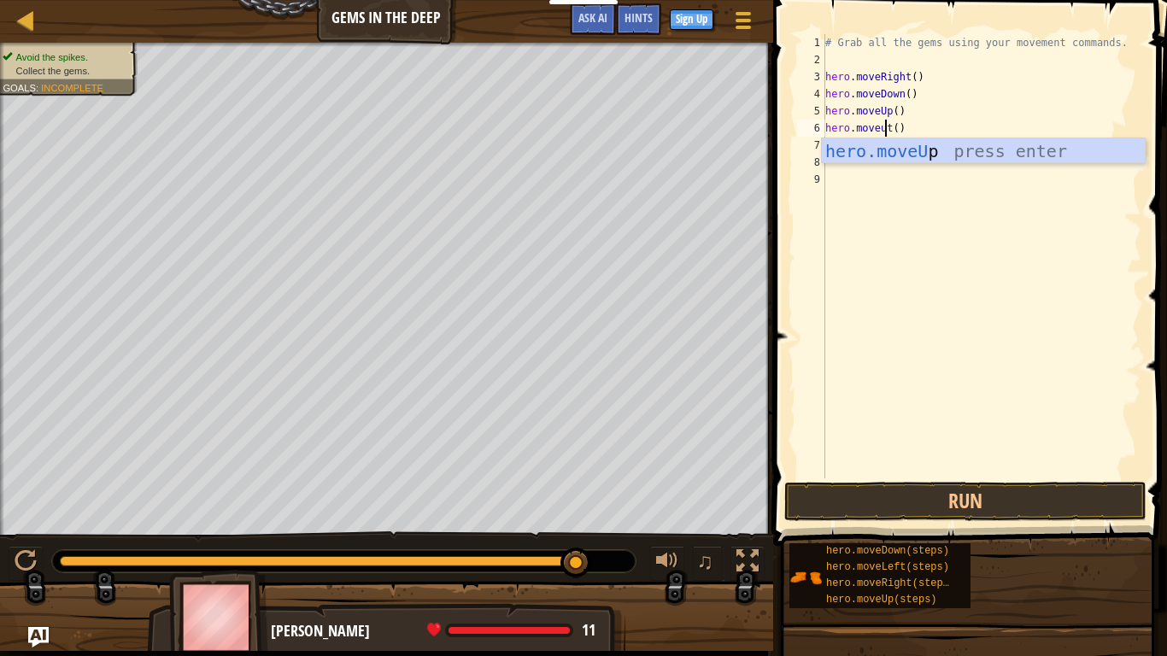
scroll to position [8, 9]
click at [947, 151] on div "hero.moveUp press enter" at bounding box center [983, 176] width 323 height 77
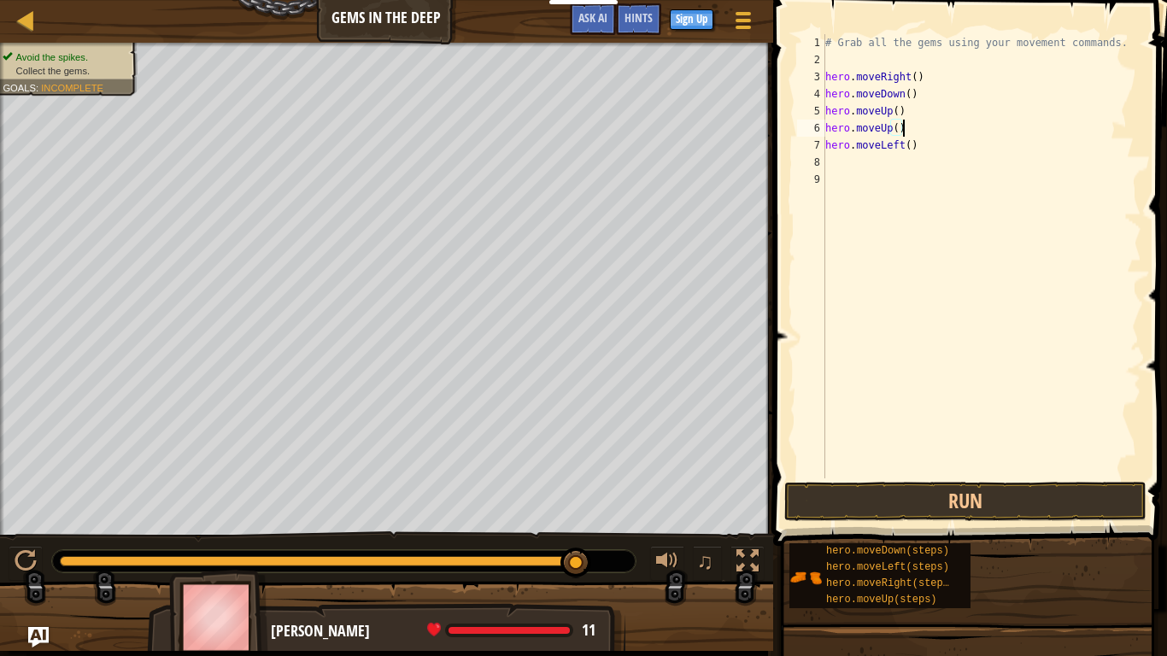
click at [901, 142] on div "# Grab all the gems using your movement commands. hero . moveRight ( ) hero . m…" at bounding box center [982, 273] width 320 height 479
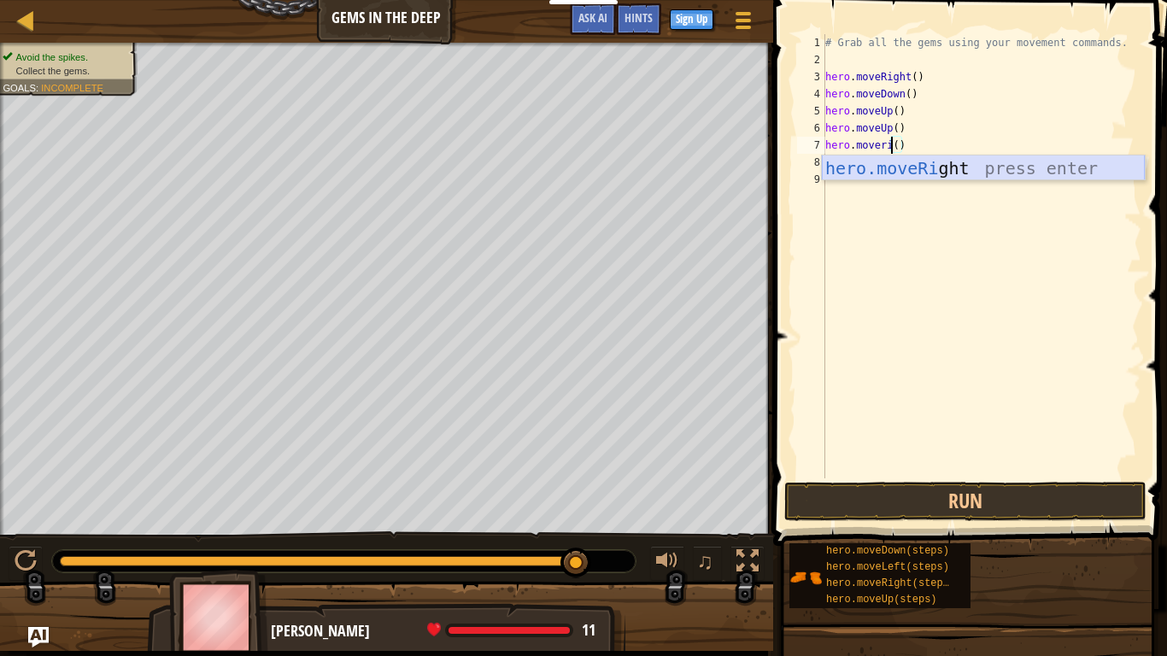
click at [937, 167] on div "hero.moveRi ght press enter" at bounding box center [983, 194] width 323 height 77
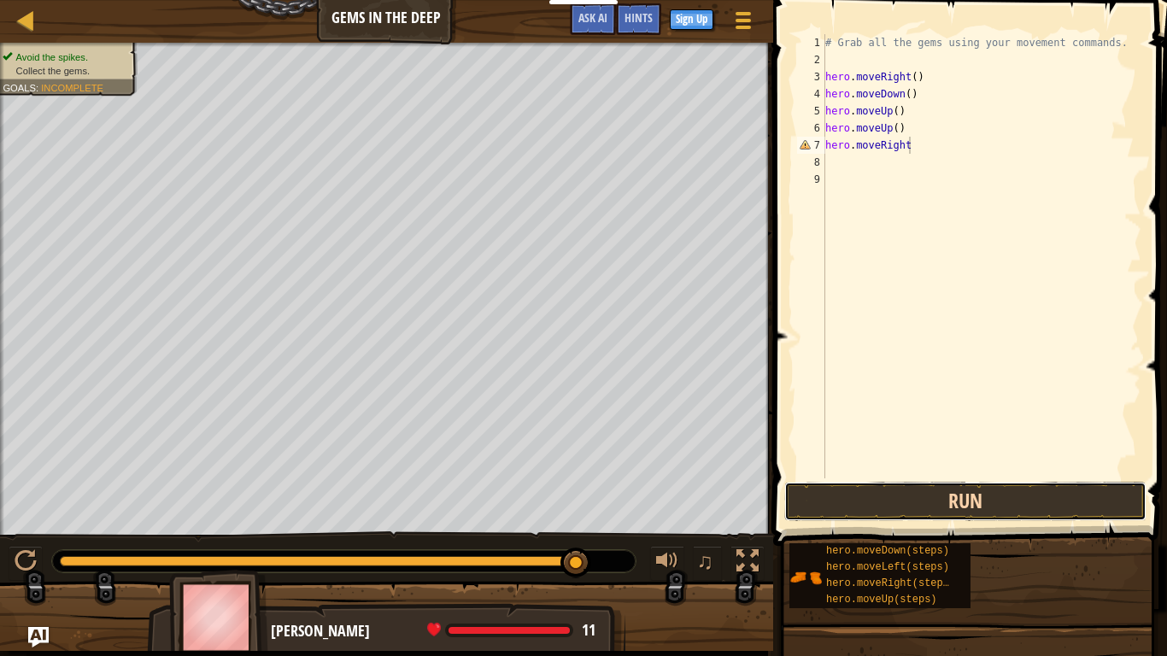
click at [862, 502] on button "Run" at bounding box center [965, 501] width 362 height 39
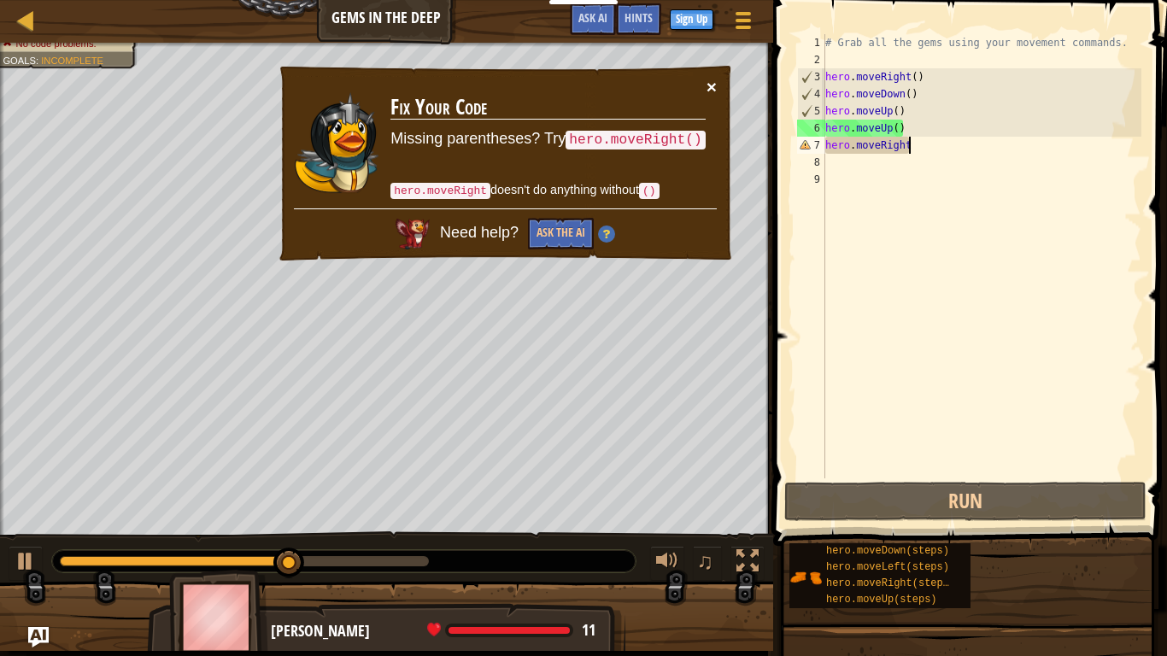
click at [708, 87] on button "×" at bounding box center [712, 87] width 10 height 18
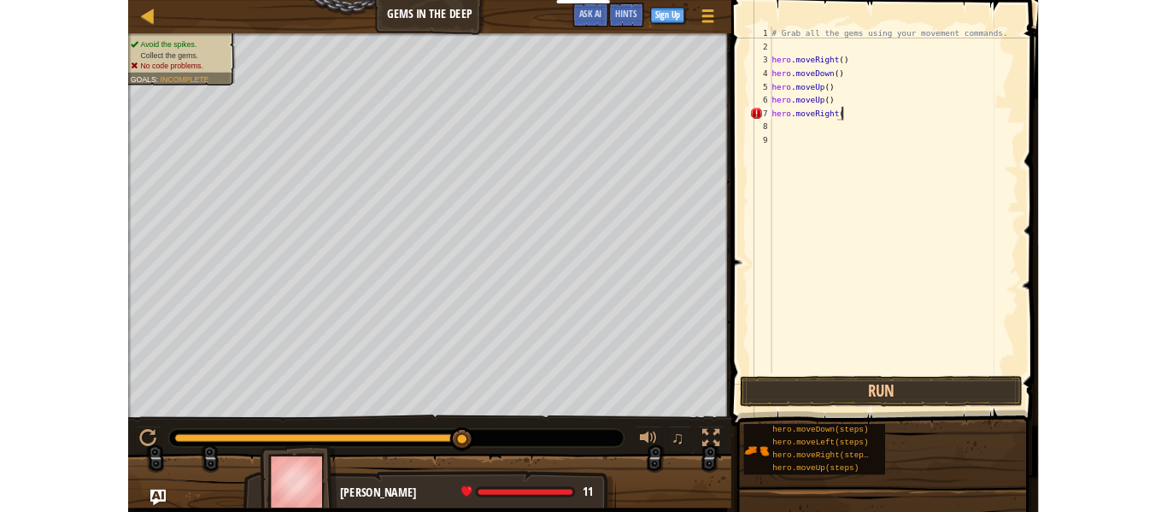
scroll to position [8, 13]
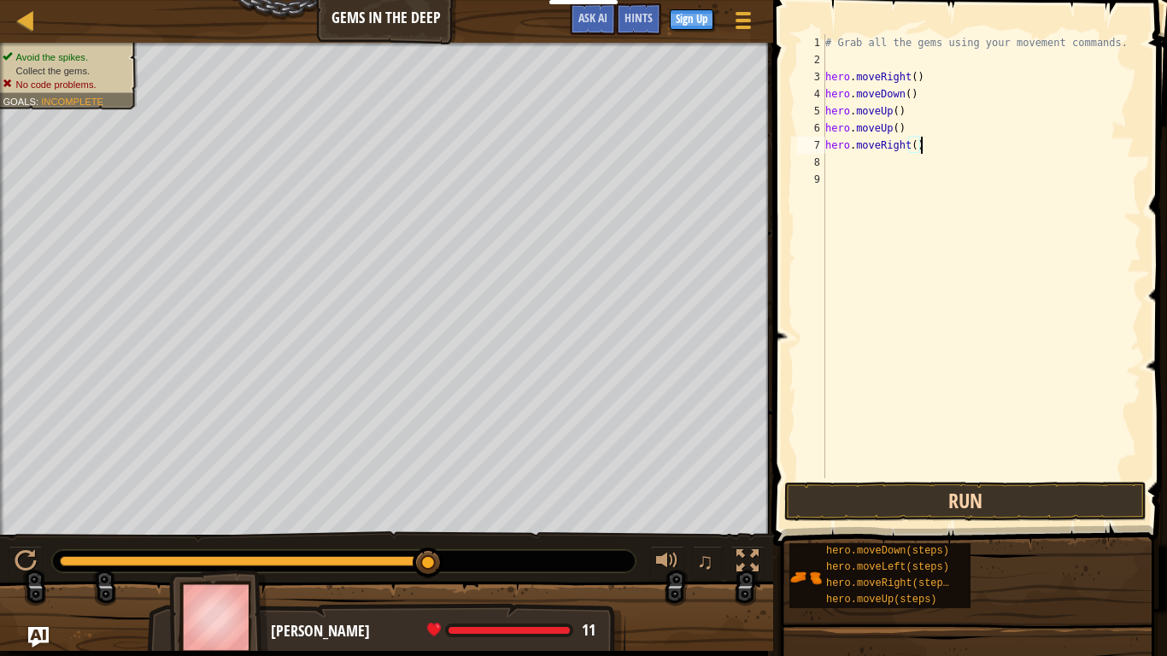
type textarea "hero.moveRight()"
click at [939, 482] on button "Run" at bounding box center [965, 501] width 362 height 39
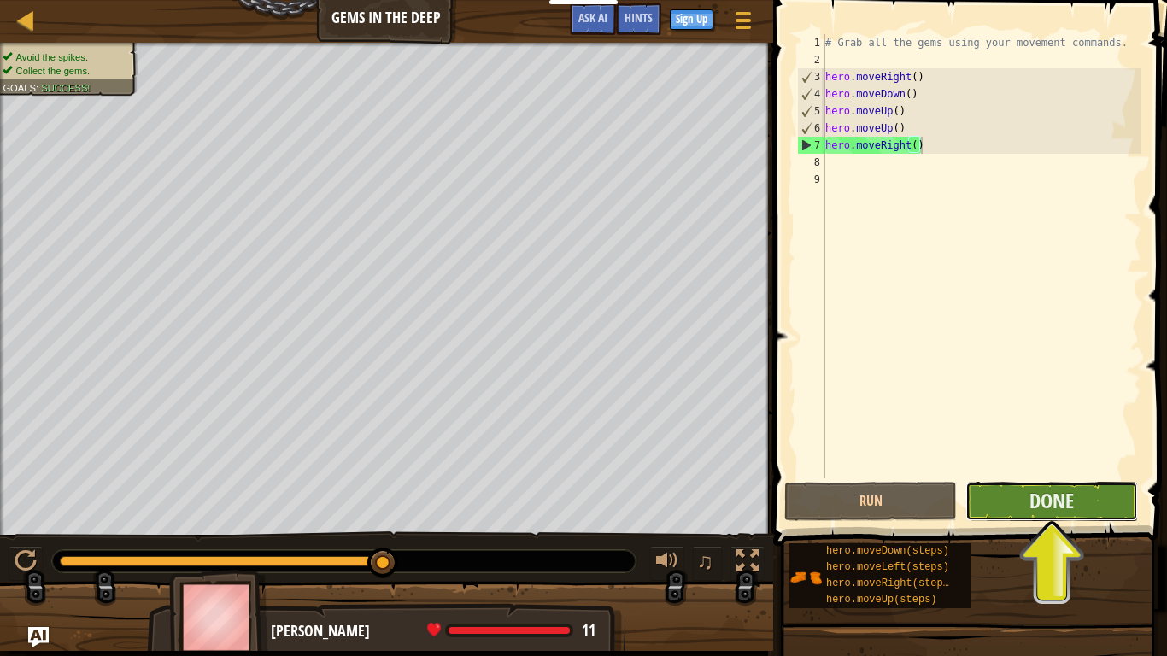
click at [1102, 490] on button "Done" at bounding box center [1052, 501] width 173 height 39
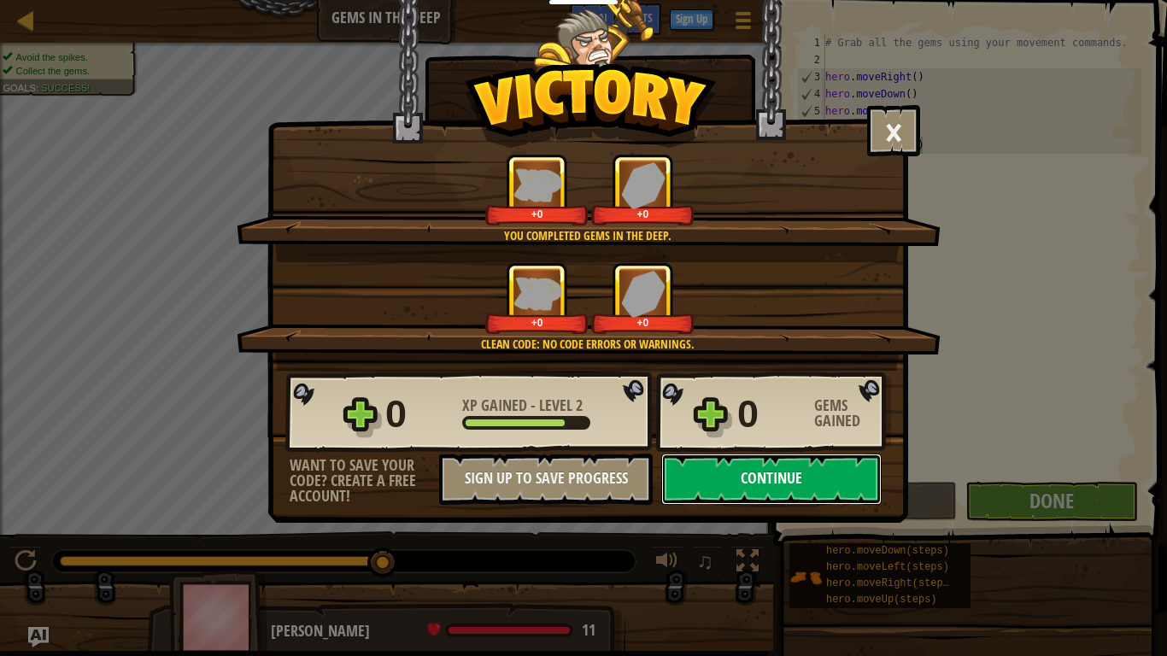
click at [819, 481] on button "Continue" at bounding box center [771, 479] width 220 height 51
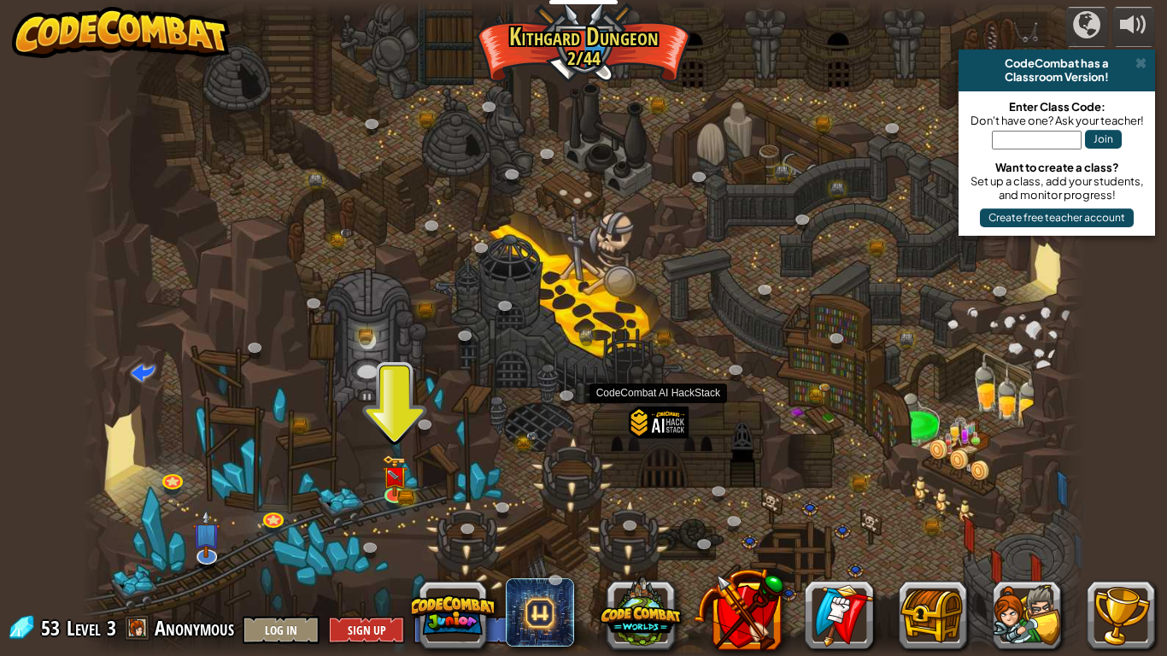
click at [653, 449] on div at bounding box center [659, 446] width 60 height 78
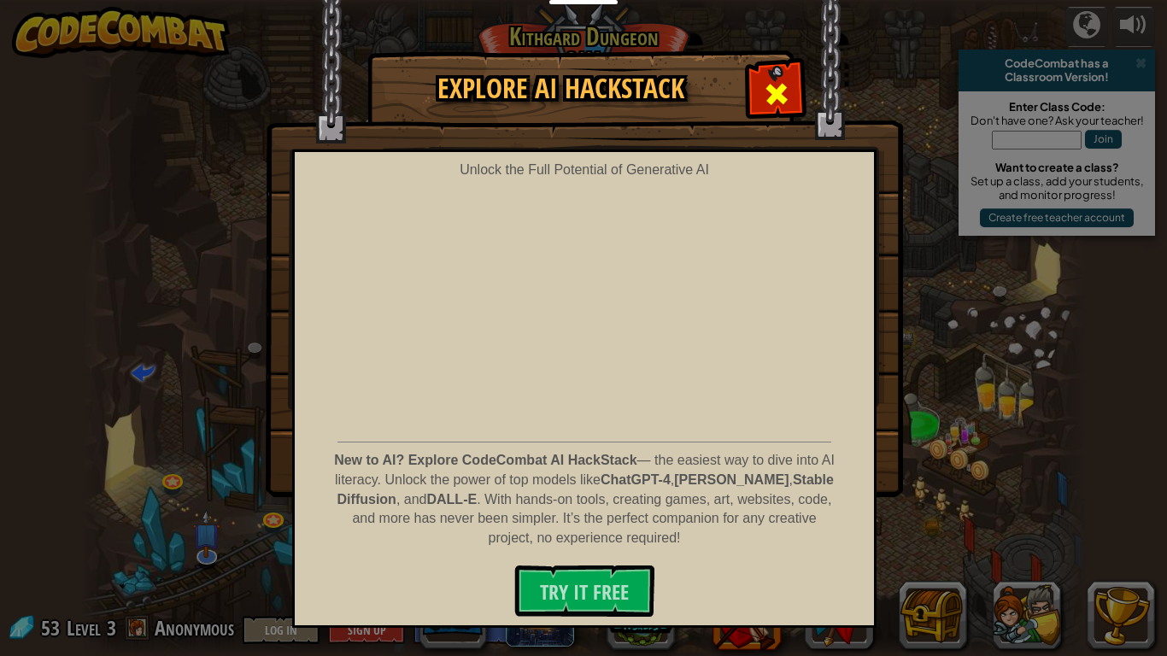
click at [790, 98] on div at bounding box center [776, 92] width 54 height 54
